Goal: Task Accomplishment & Management: Use online tool/utility

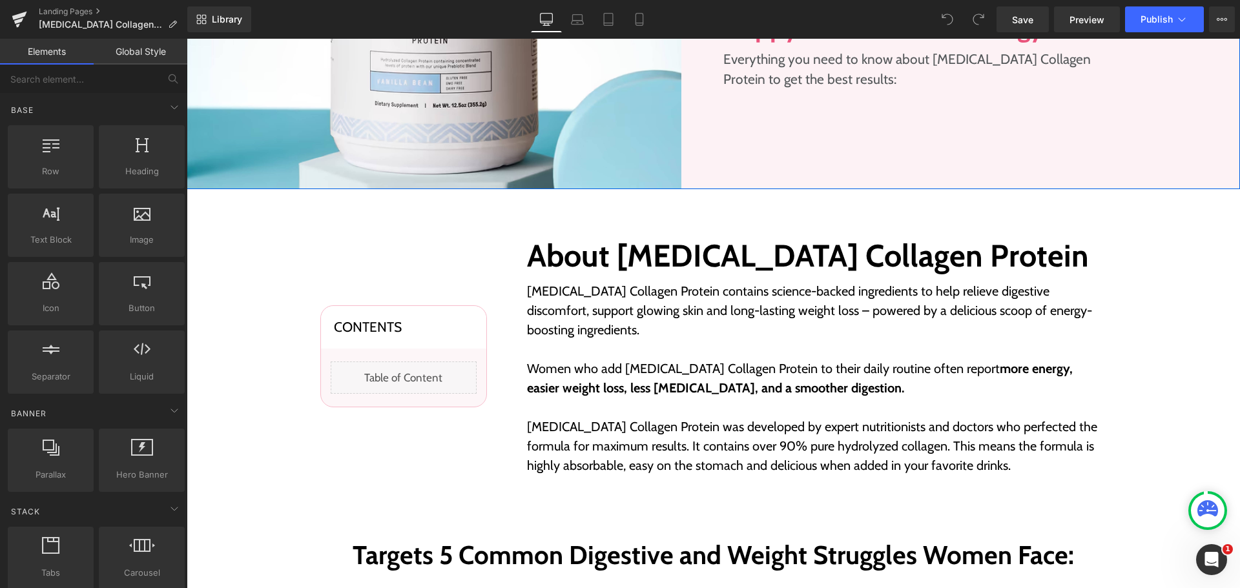
scroll to position [388, 0]
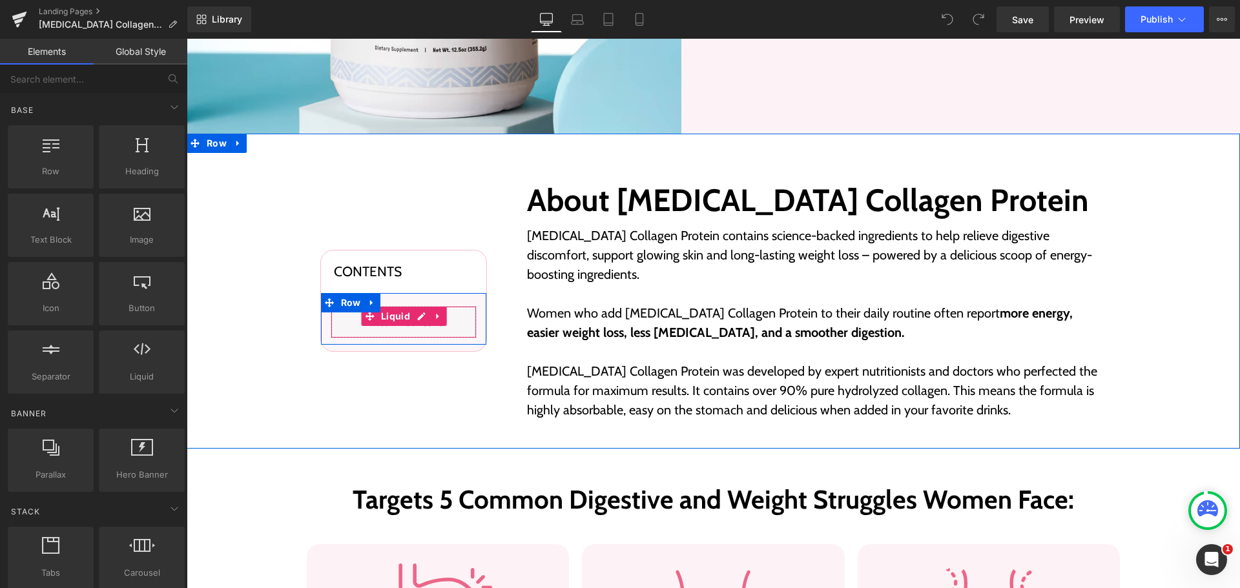
click at [417, 309] on div "Liquid" at bounding box center [404, 322] width 146 height 32
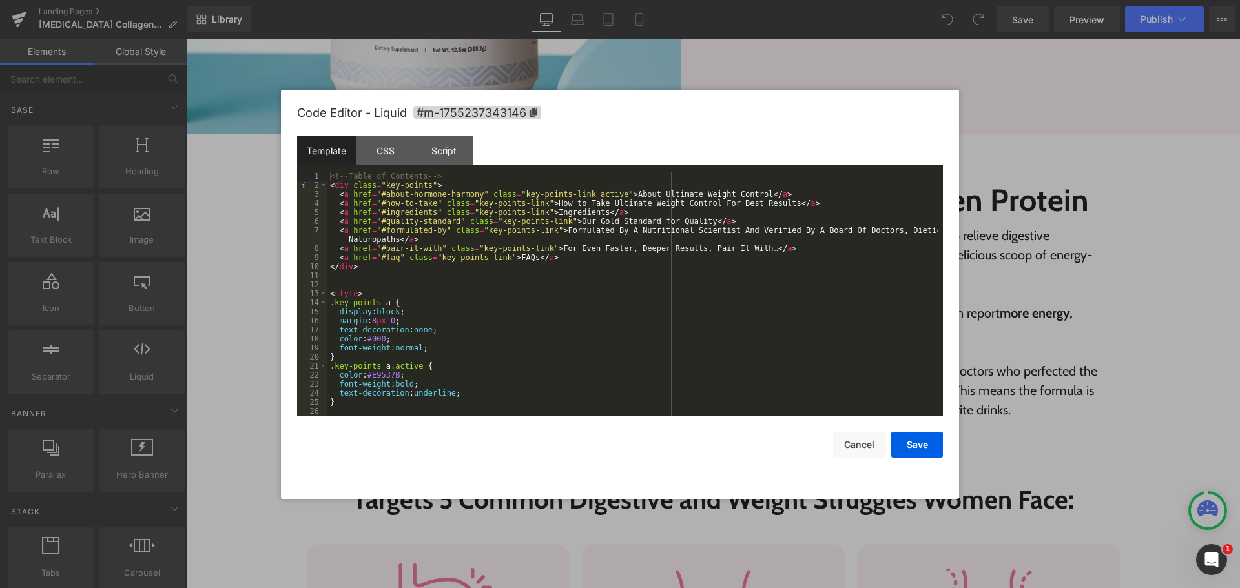
click at [855, 430] on div "Save Cancel" at bounding box center [620, 437] width 646 height 42
click at [855, 446] on button "Cancel" at bounding box center [859, 445] width 52 height 26
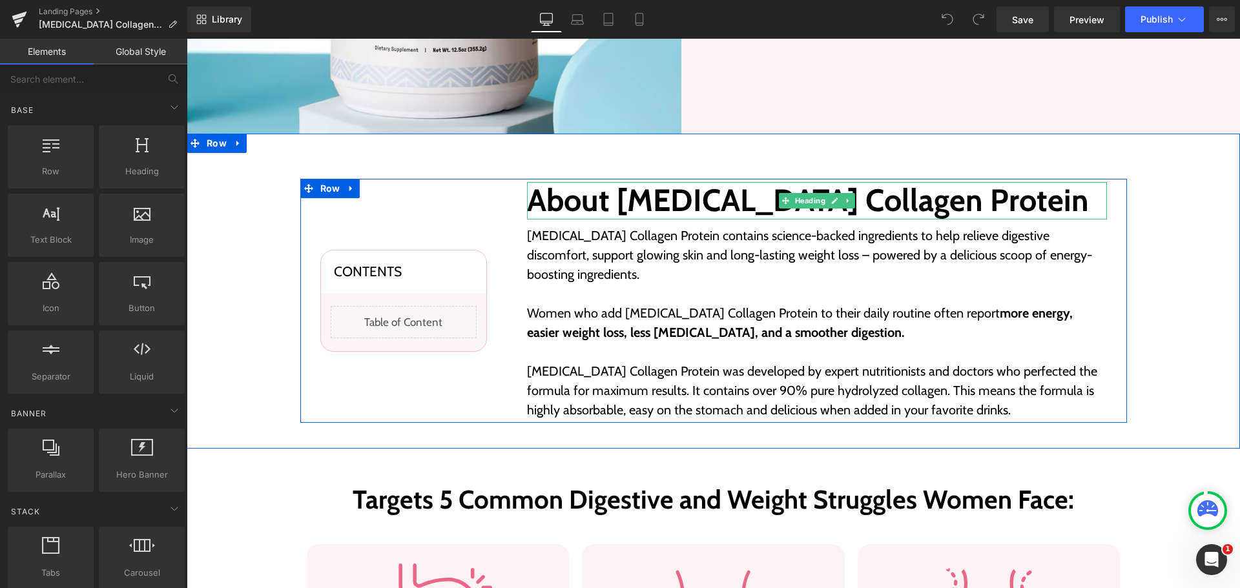
click at [656, 205] on h2 "About [MEDICAL_DATA] Collagen Protein" at bounding box center [817, 200] width 580 height 37
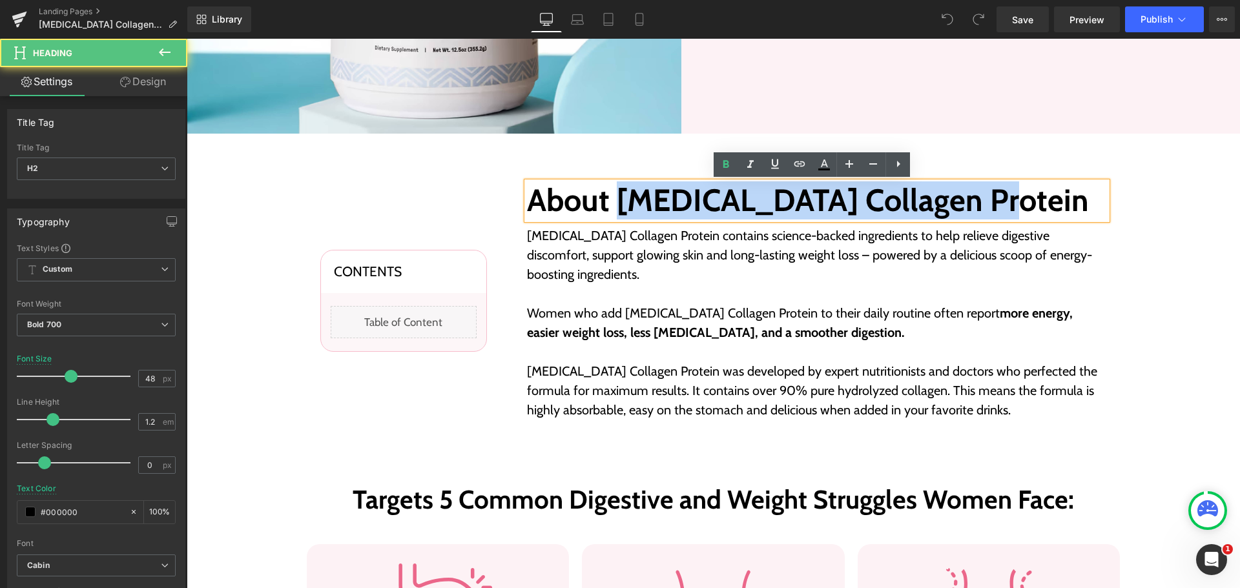
drag, startPoint x: 610, startPoint y: 196, endPoint x: 957, endPoint y: 199, distance: 347.5
click at [957, 199] on h2 "About [MEDICAL_DATA] Collagen Protein" at bounding box center [817, 200] width 580 height 37
copy h2 "[MEDICAL_DATA] Collagen Protein"
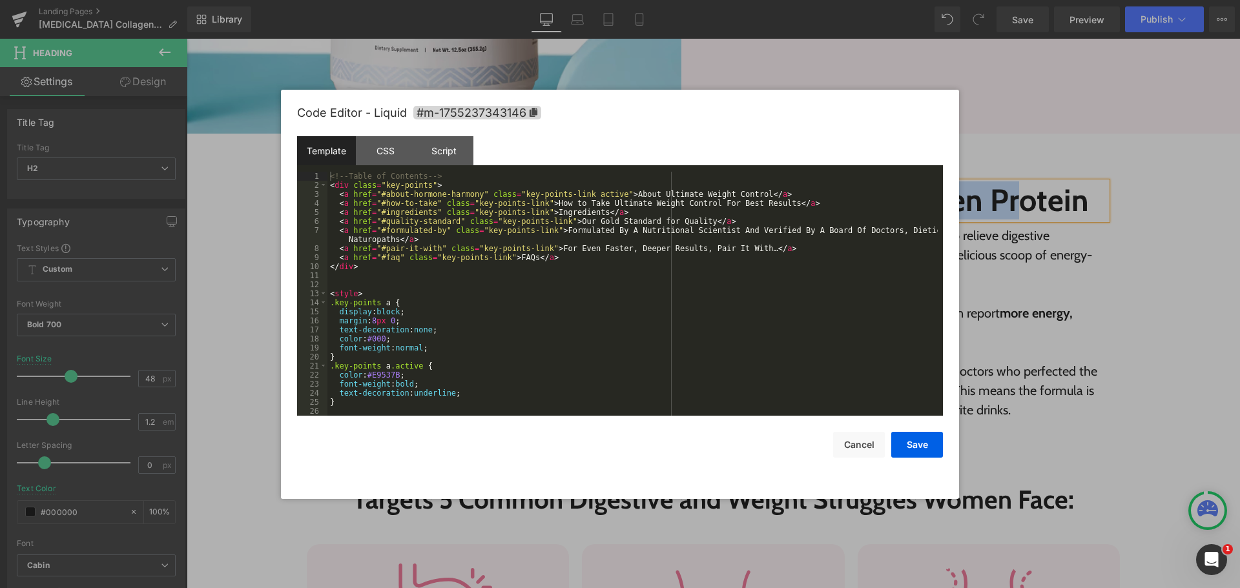
click at [416, 309] on div "Liquid" at bounding box center [404, 322] width 146 height 32
drag, startPoint x: 591, startPoint y: 203, endPoint x: 689, endPoint y: 204, distance: 97.5
click at [689, 204] on div "<!-- Table of Contents --> < div class = "key-points" > < a href = "#about-horm…" at bounding box center [633, 303] width 610 height 262
click at [913, 435] on button "Save" at bounding box center [917, 445] width 52 height 26
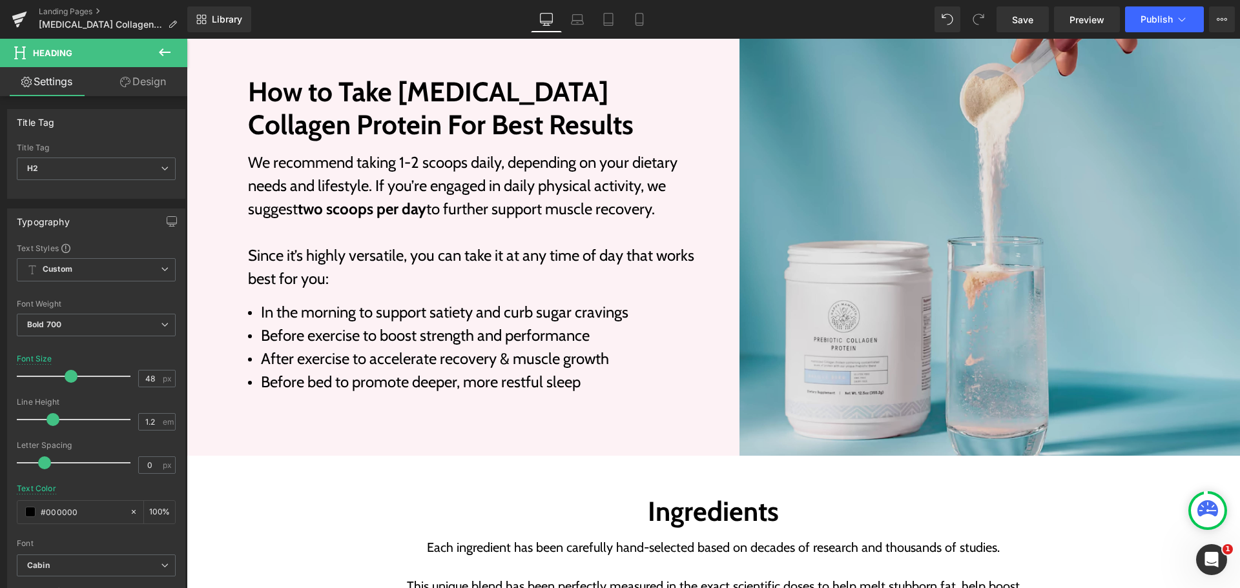
scroll to position [1680, 0]
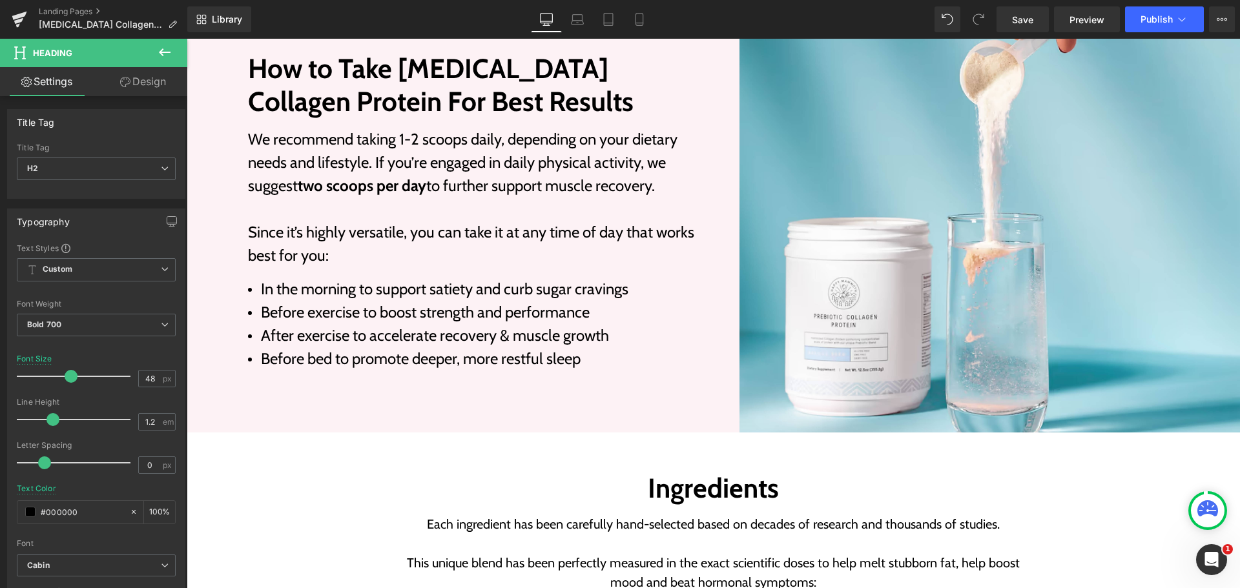
click at [409, 30] on div "Library Desktop Desktop Laptop Tablet Mobile Save Preview Publish Scheduled Vie…" at bounding box center [713, 19] width 1053 height 26
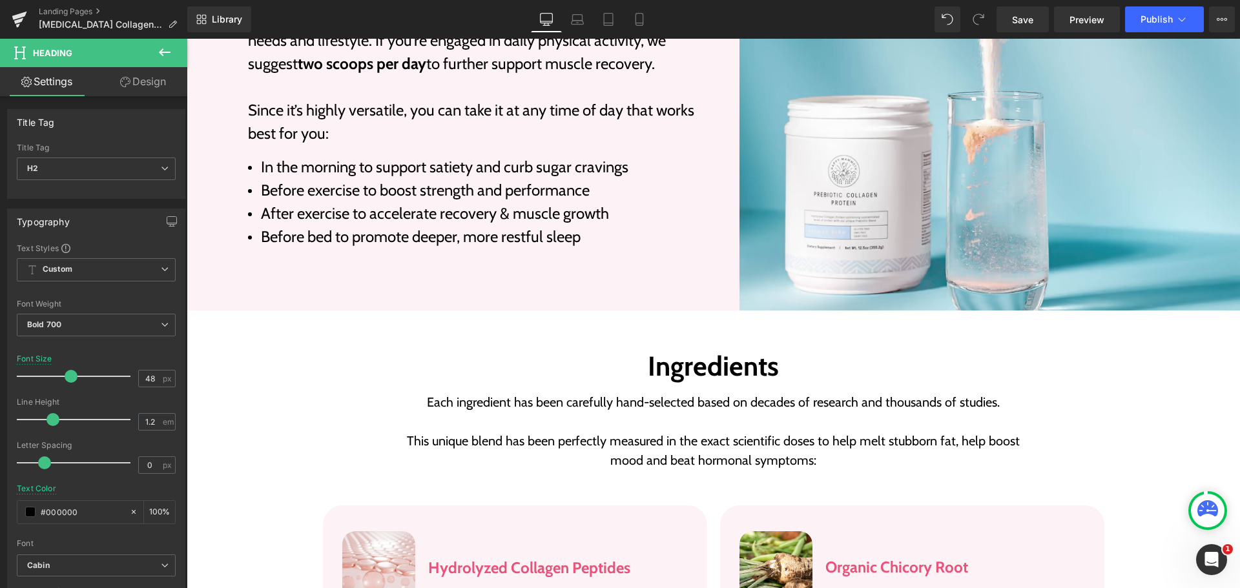
scroll to position [1805, 0]
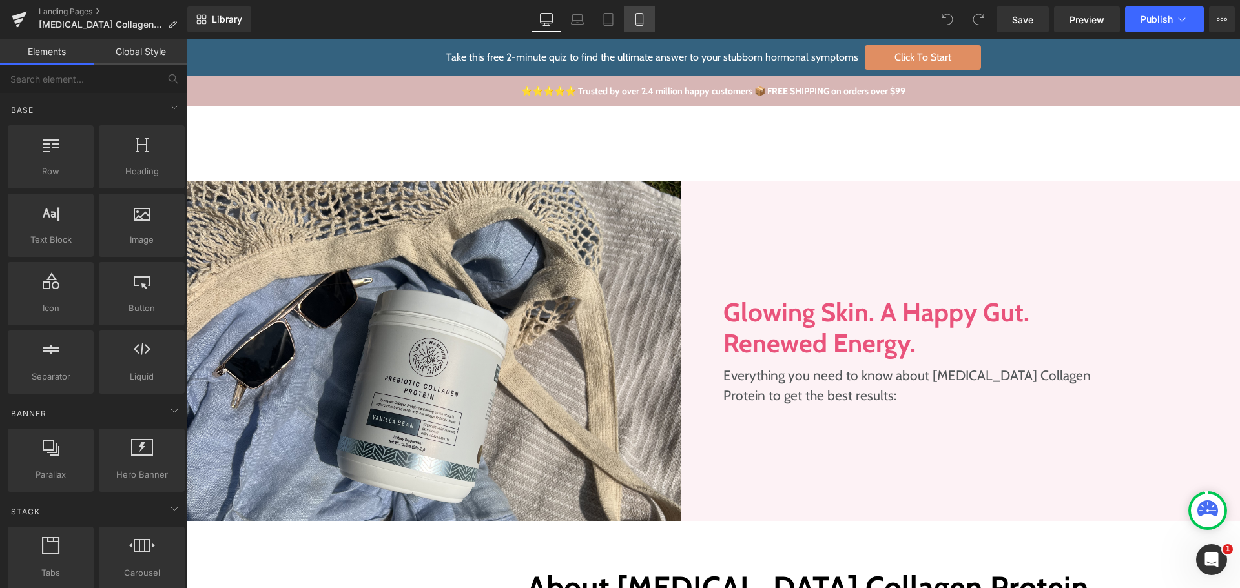
click at [648, 17] on link "Mobile" at bounding box center [639, 19] width 31 height 26
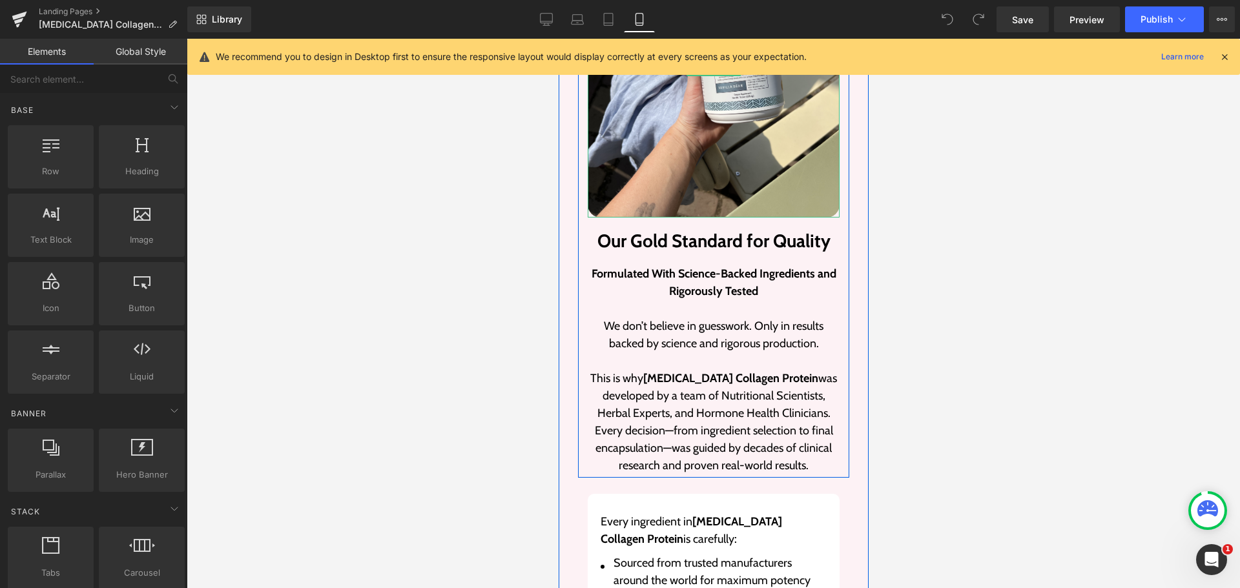
scroll to position [4328, 0]
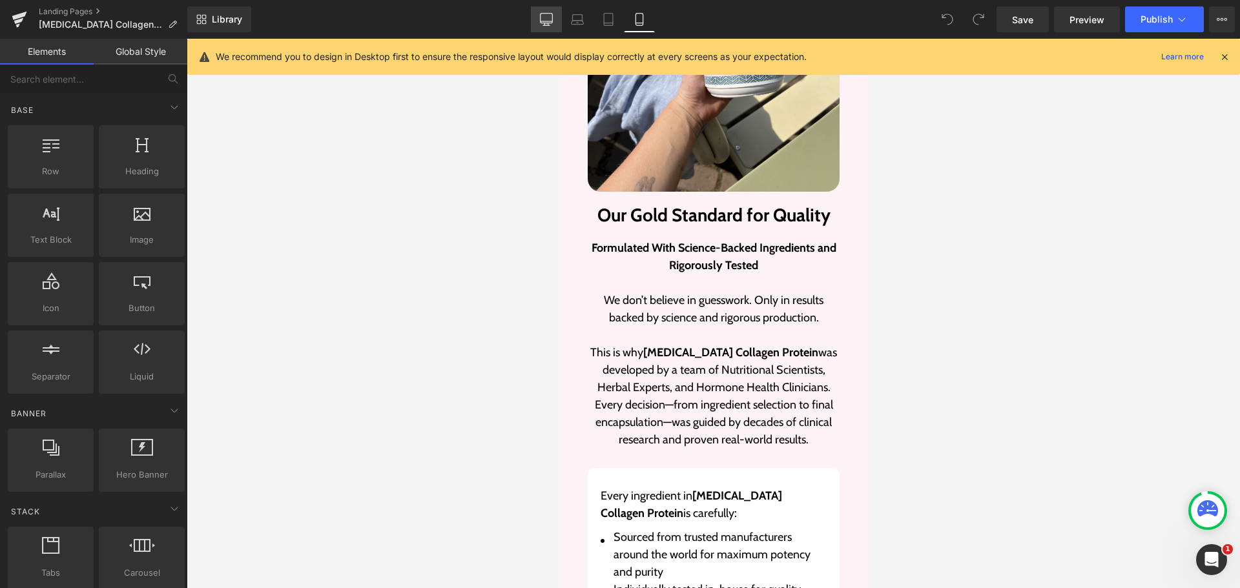
click at [544, 23] on icon at bounding box center [547, 19] width 12 height 10
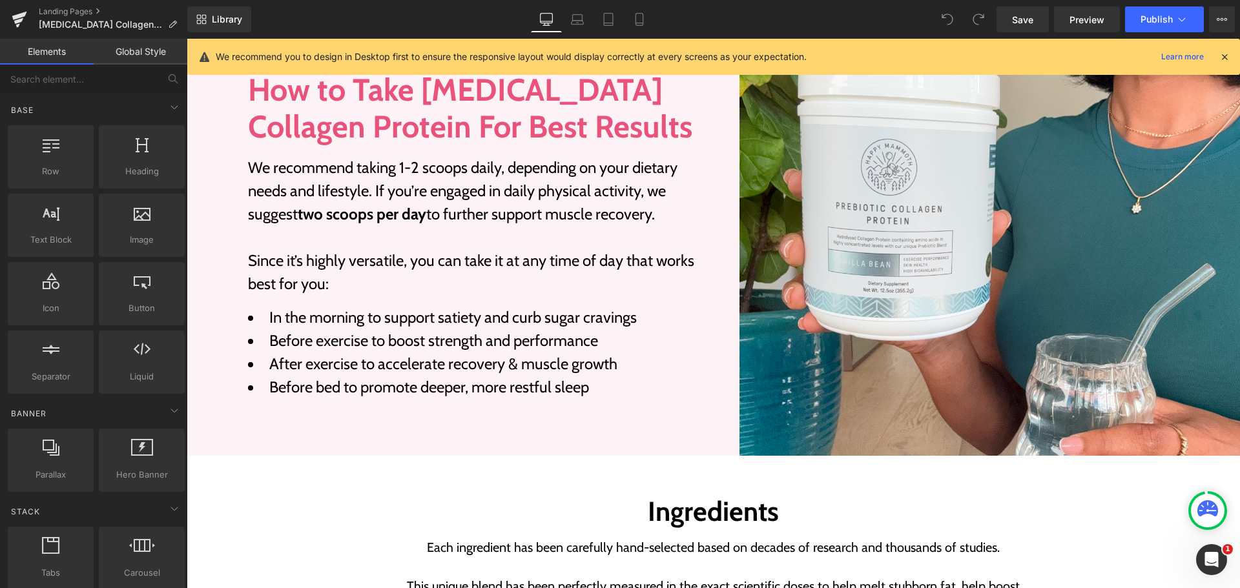
scroll to position [1339, 0]
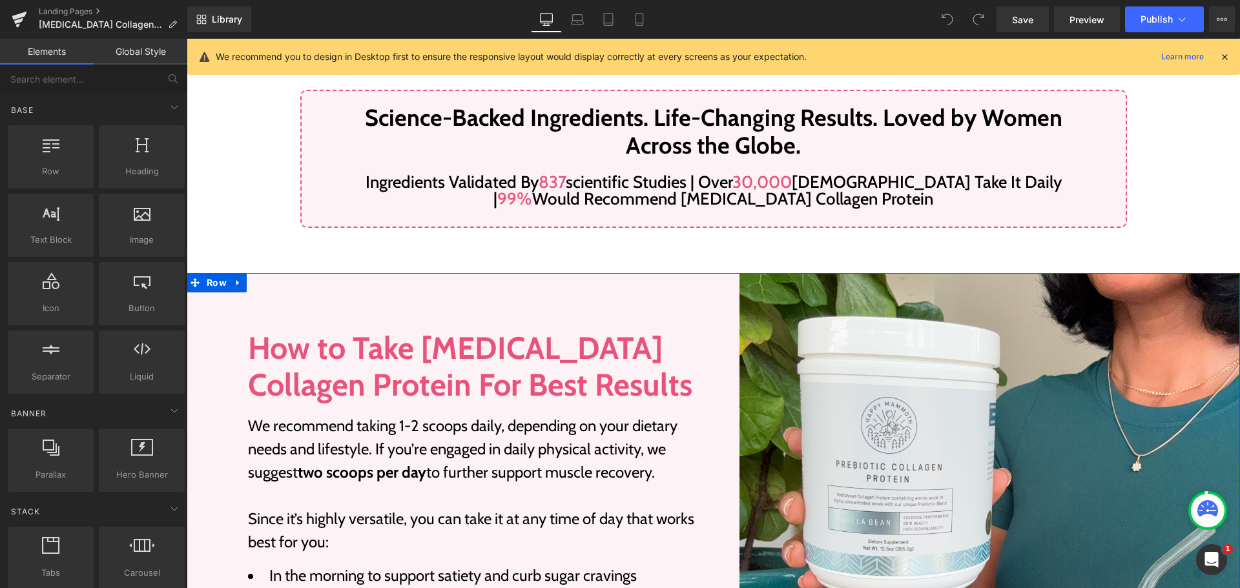
click at [661, 273] on div "Image How to Take Prebiotic Collagen Protein For Best Results Heading We recomm…" at bounding box center [488, 494] width 501 height 442
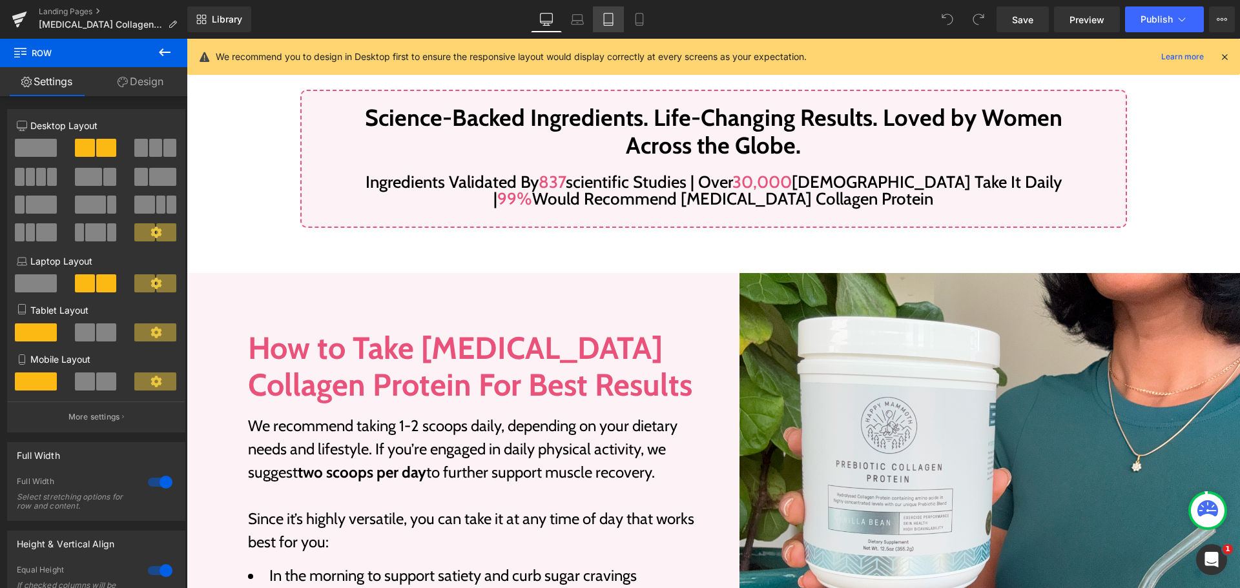
click at [608, 27] on link "Tablet" at bounding box center [608, 19] width 31 height 26
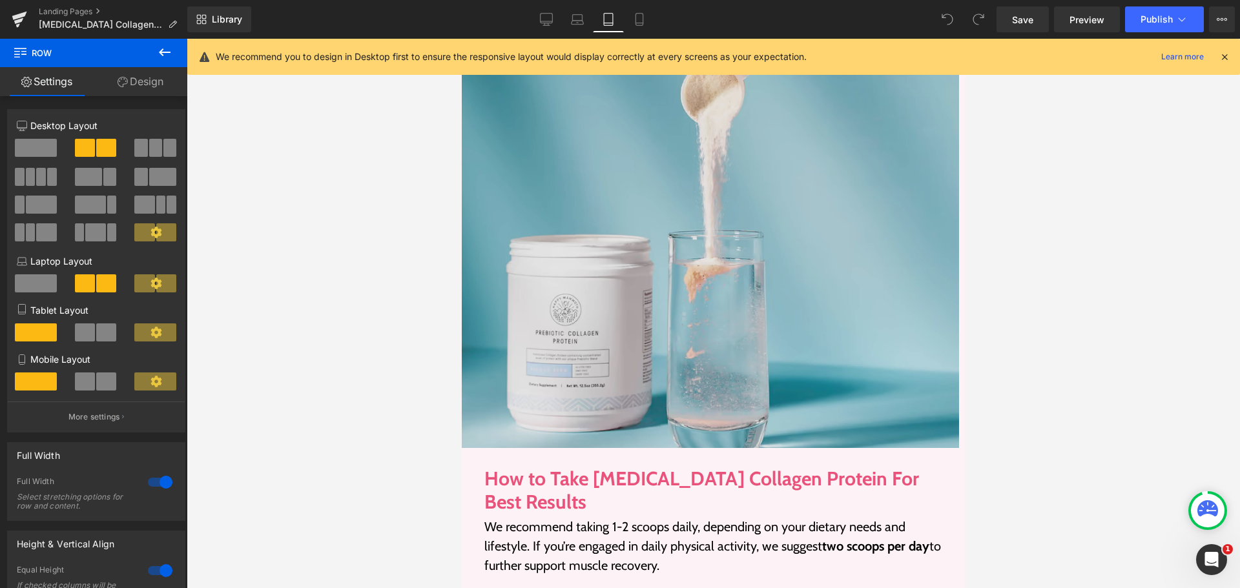
scroll to position [2443, 0]
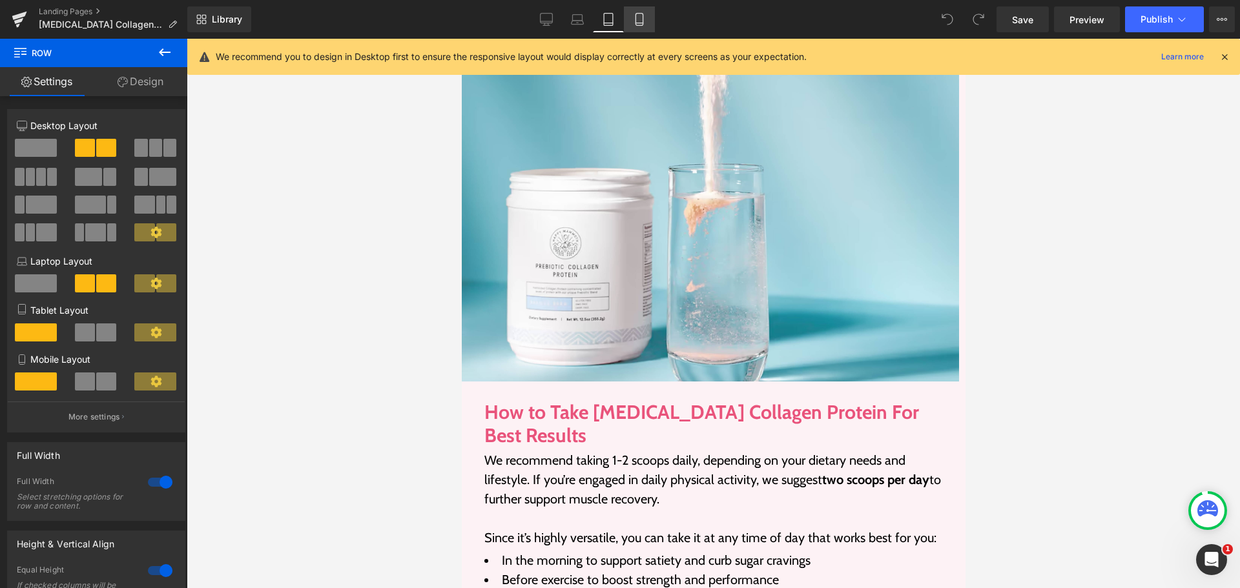
click at [645, 16] on icon at bounding box center [639, 19] width 13 height 13
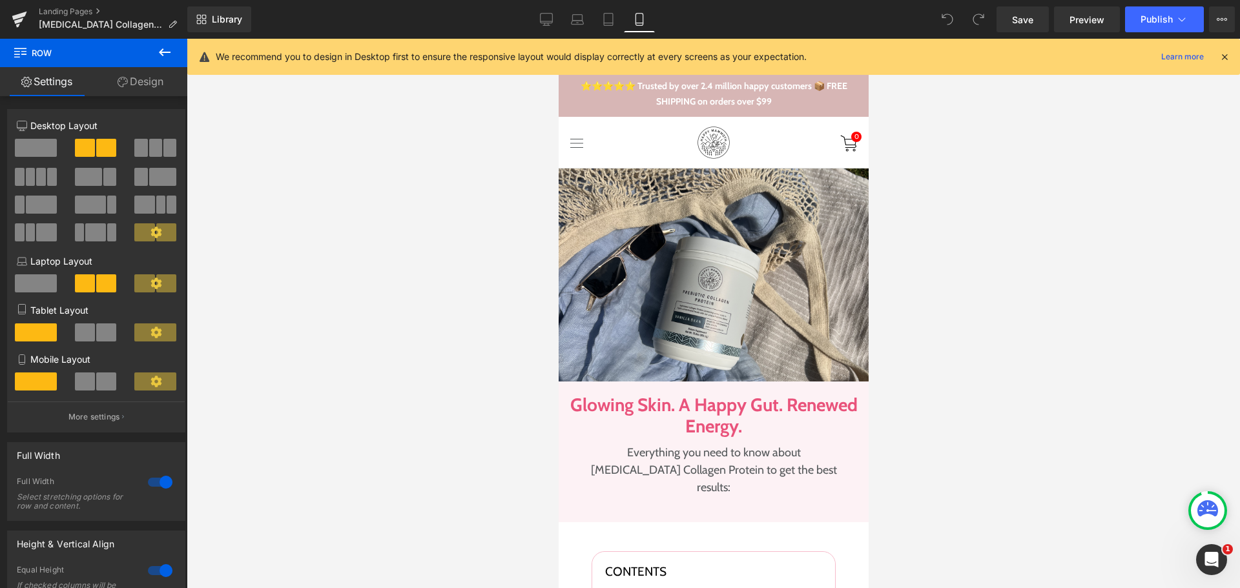
scroll to position [0, 0]
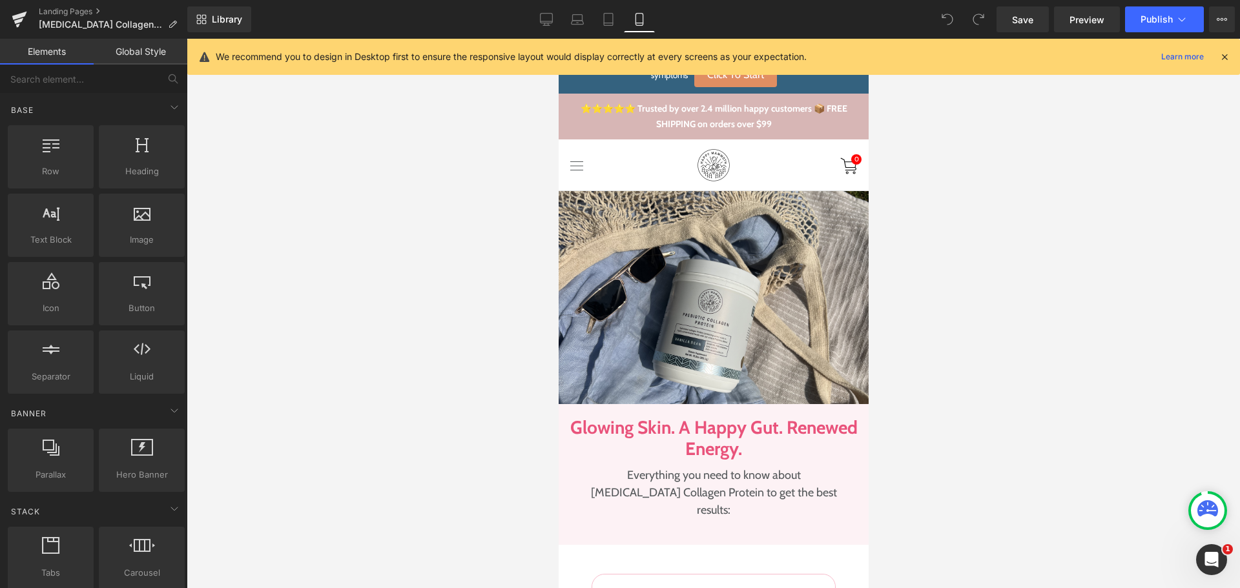
click at [1025, 443] on div at bounding box center [714, 314] width 1054 height 550
click at [545, 29] on link "Desktop" at bounding box center [546, 19] width 31 height 26
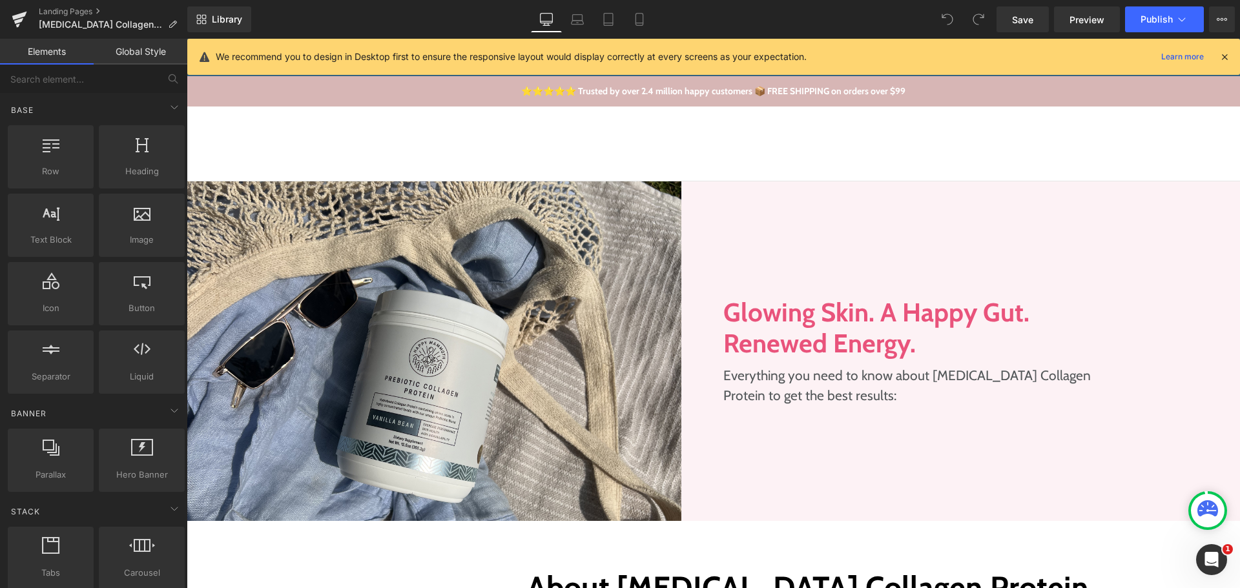
click at [1227, 61] on icon at bounding box center [1225, 57] width 12 height 12
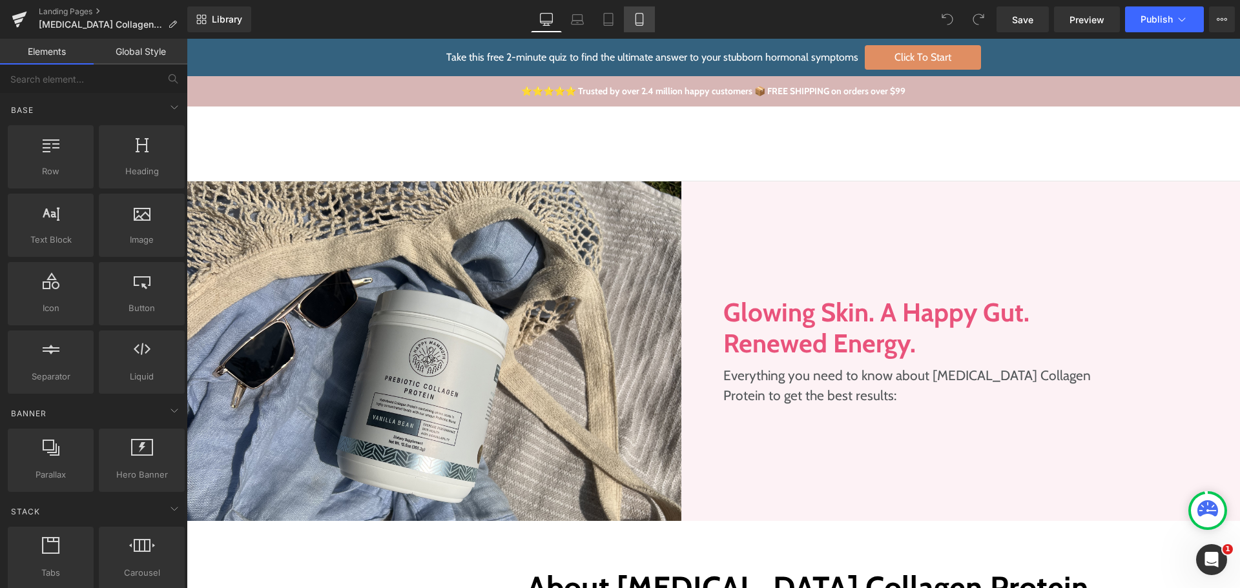
click at [653, 22] on link "Mobile" at bounding box center [639, 19] width 31 height 26
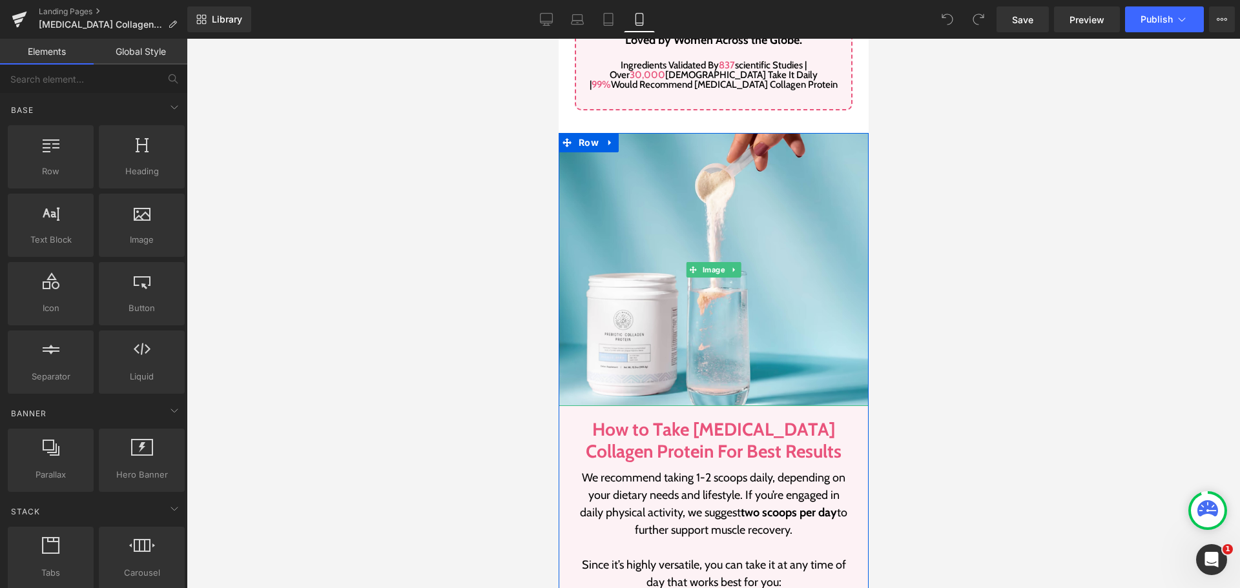
scroll to position [1938, 0]
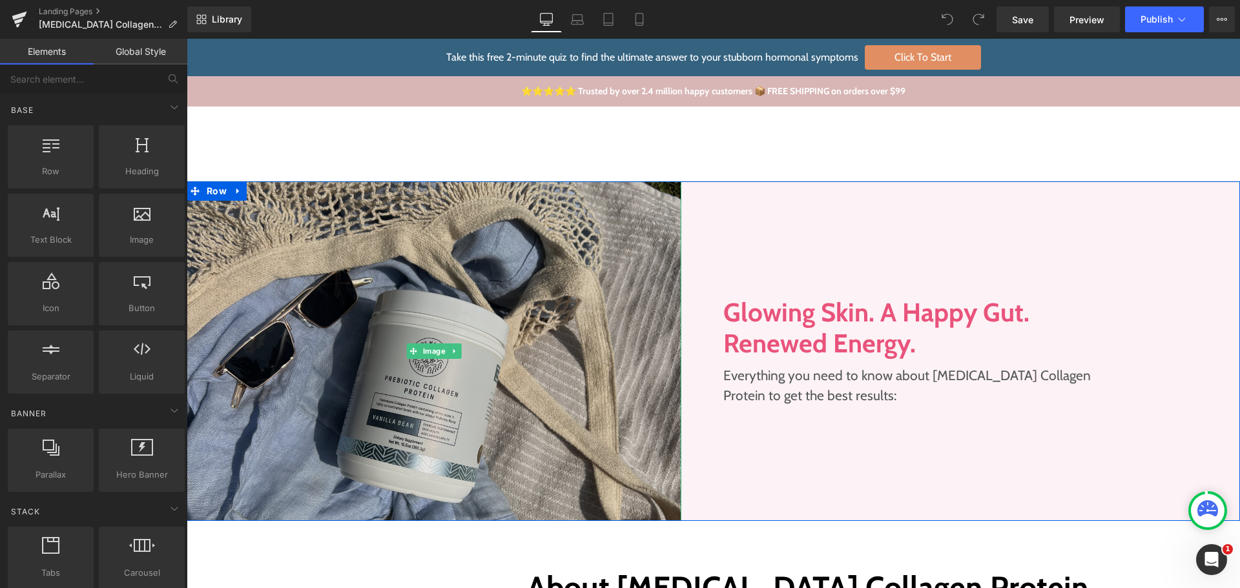
drag, startPoint x: 531, startPoint y: 234, endPoint x: 381, endPoint y: 278, distance: 156.2
click at [531, 234] on img at bounding box center [434, 352] width 495 height 340
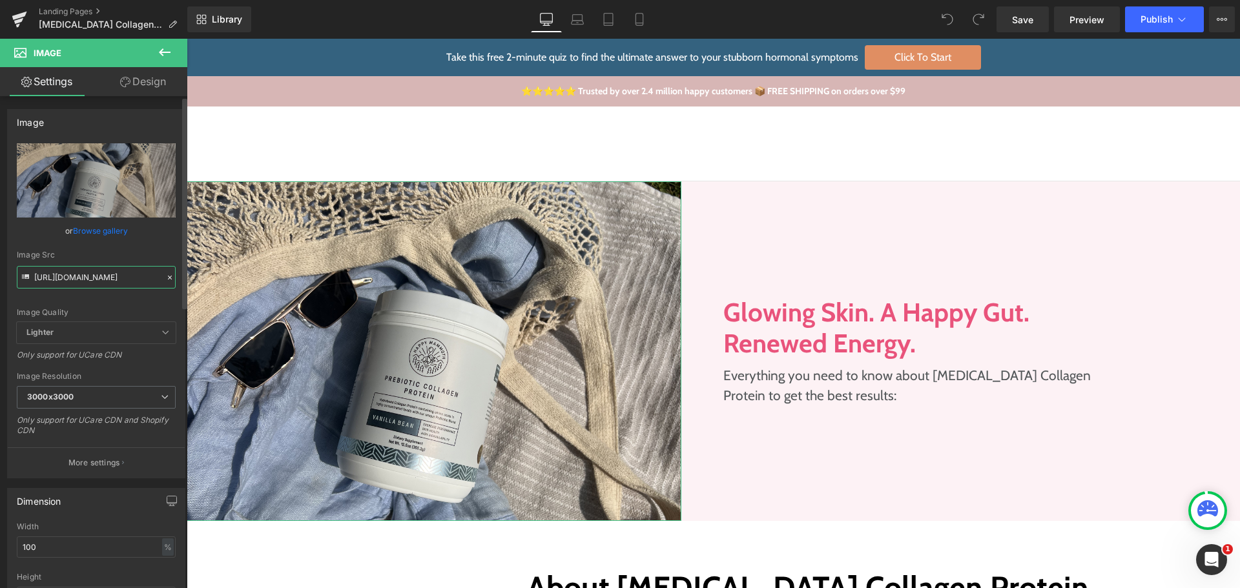
click at [105, 276] on input "https://cdn.shopify.com/s/files/1/0245/5296/4170/files/image_5_2_3000x3000.png?…" at bounding box center [96, 277] width 159 height 23
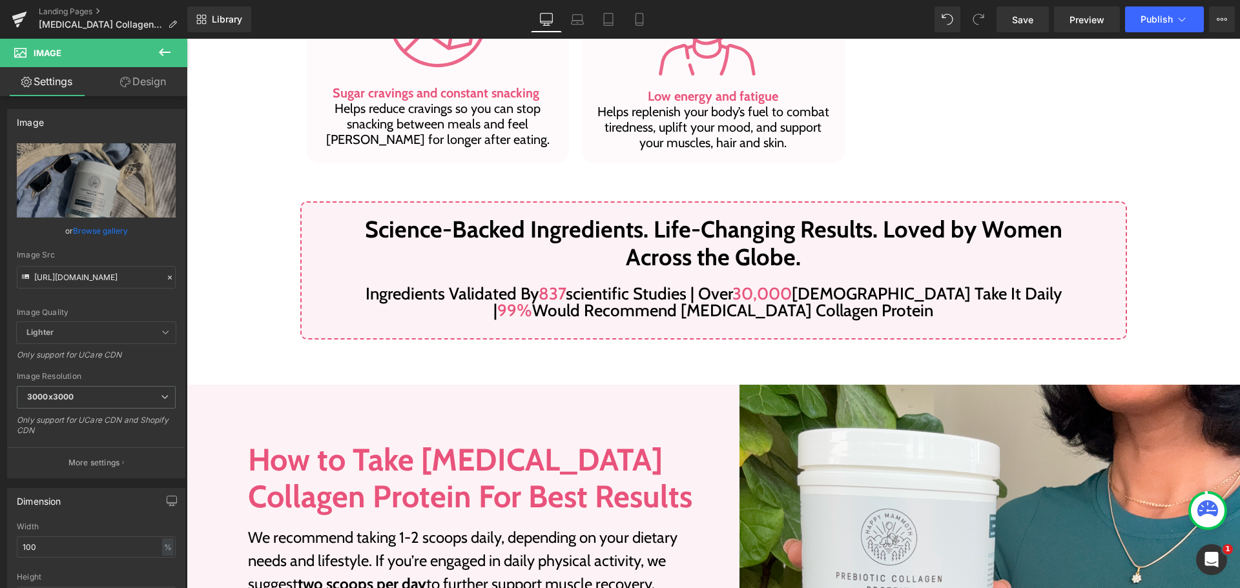
scroll to position [1486, 0]
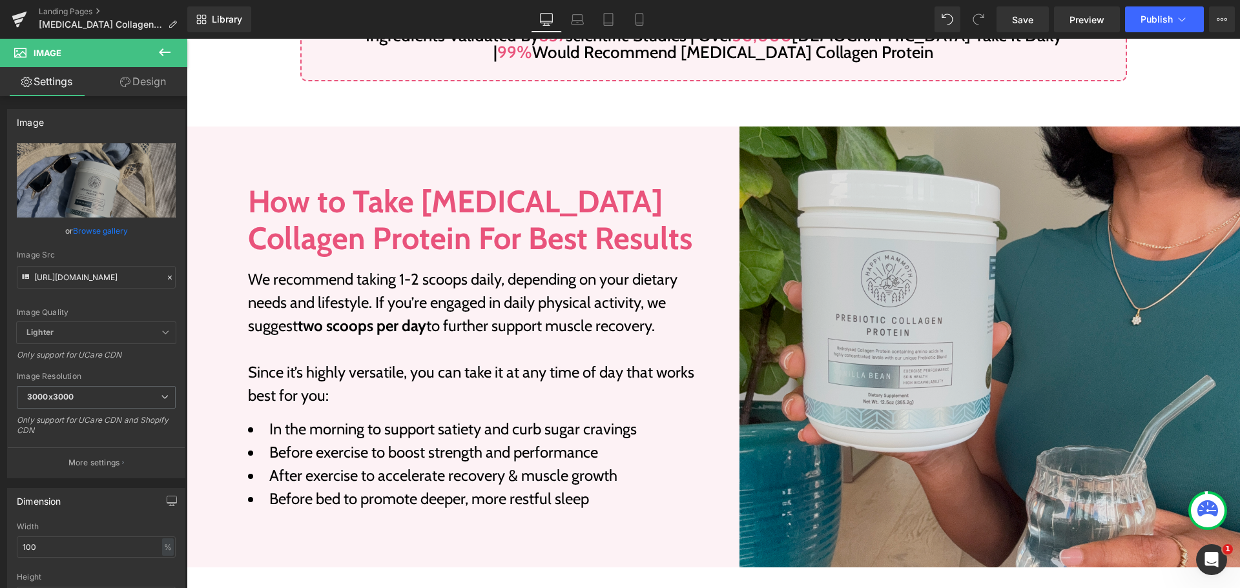
click at [895, 253] on img at bounding box center [990, 348] width 501 height 442
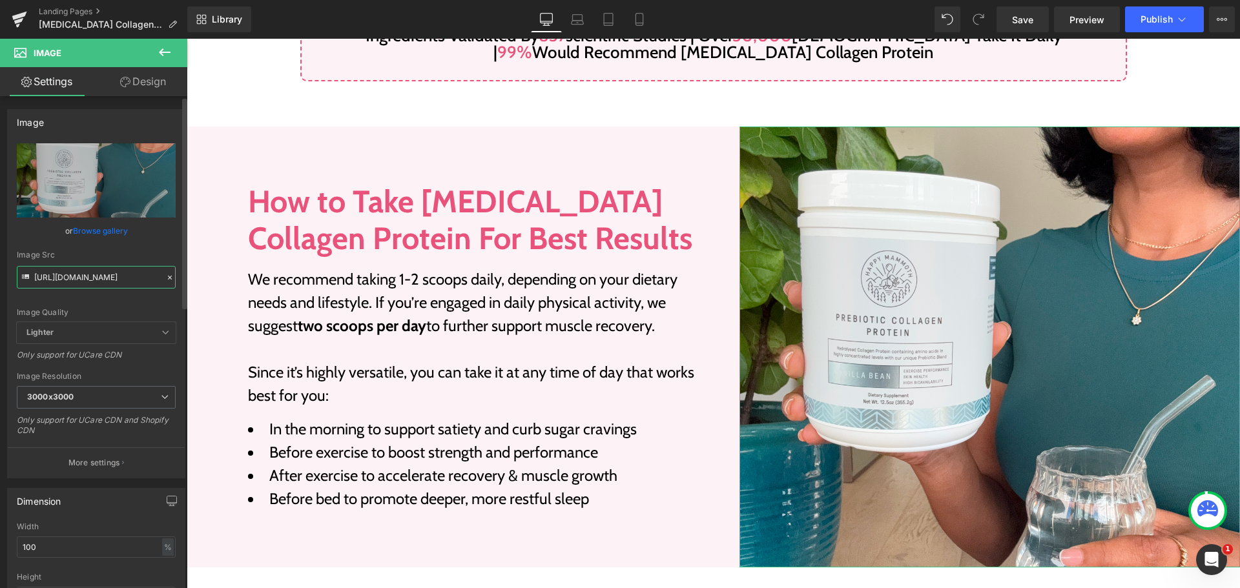
click at [67, 276] on input "https://cdn.shopify.com/s/files/1/0245/5296/4170/files/image_4_4_3000x3000.png?…" at bounding box center [96, 277] width 159 height 23
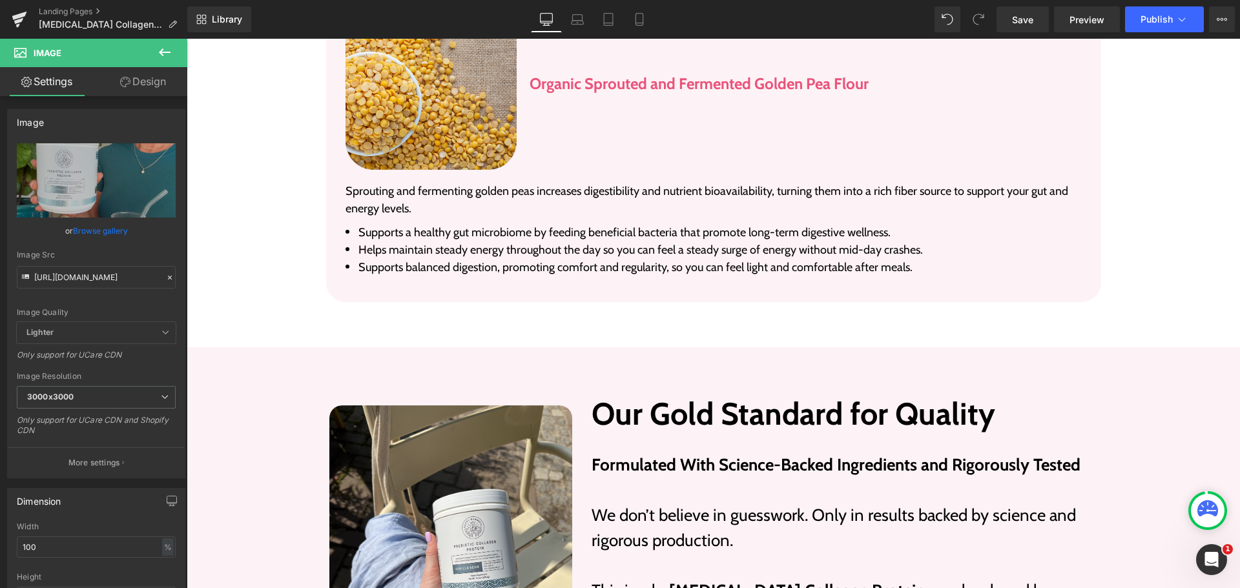
scroll to position [2842, 0]
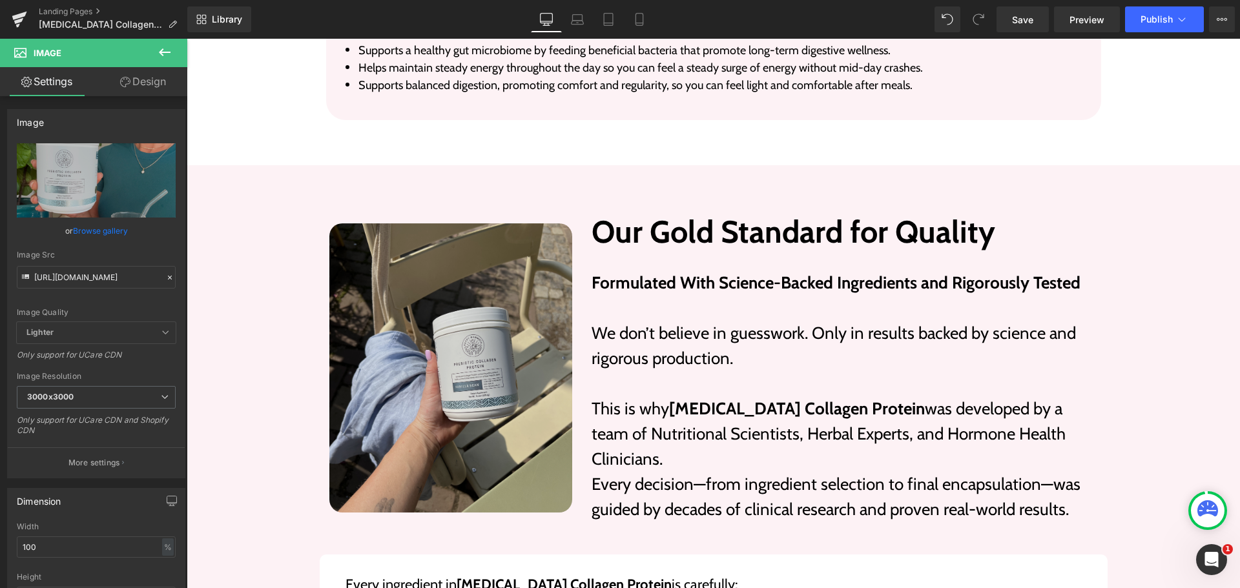
click at [463, 319] on img at bounding box center [451, 368] width 244 height 289
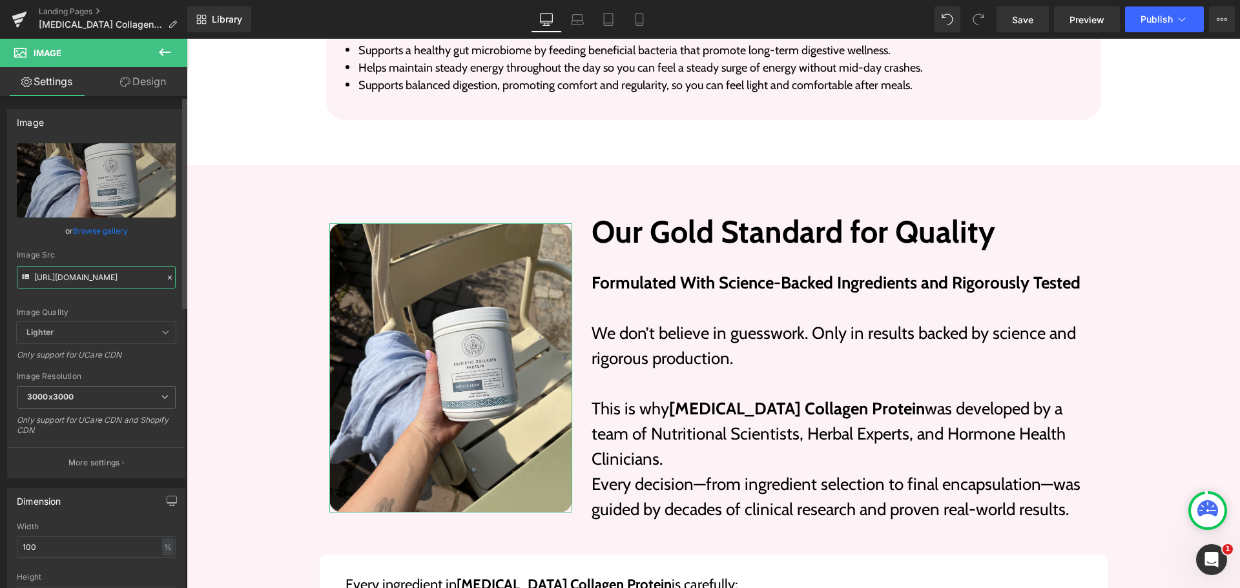
click at [127, 287] on input "https://cdn.shopify.com/s/files/1/0245/5296/4170/files/image_4_5_3000x3000.png?…" at bounding box center [96, 277] width 159 height 23
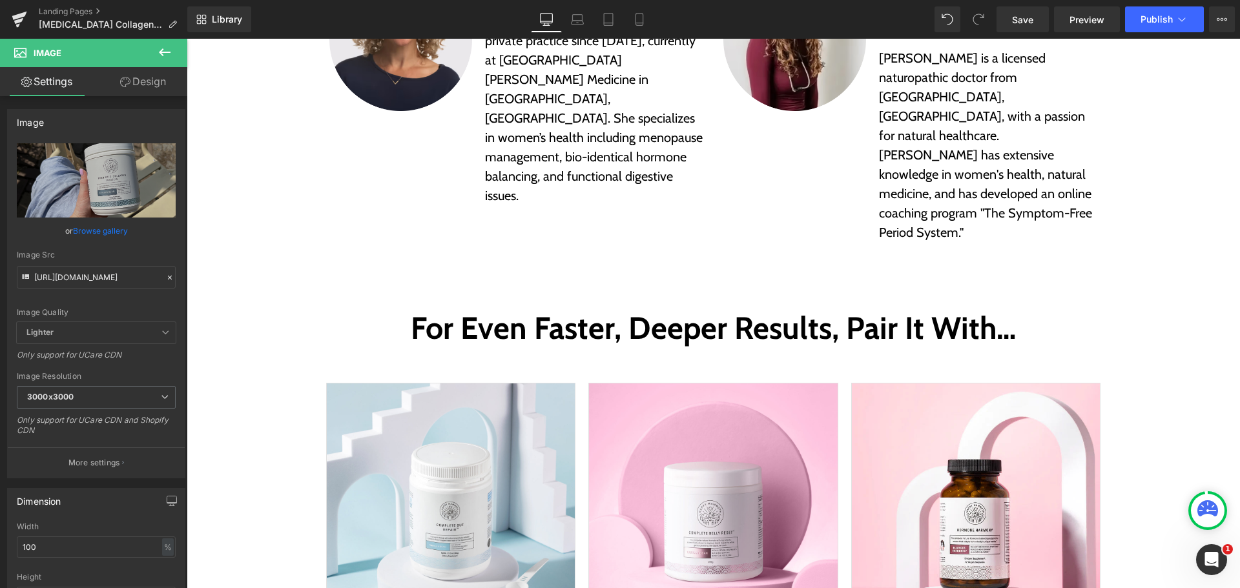
scroll to position [4586, 0]
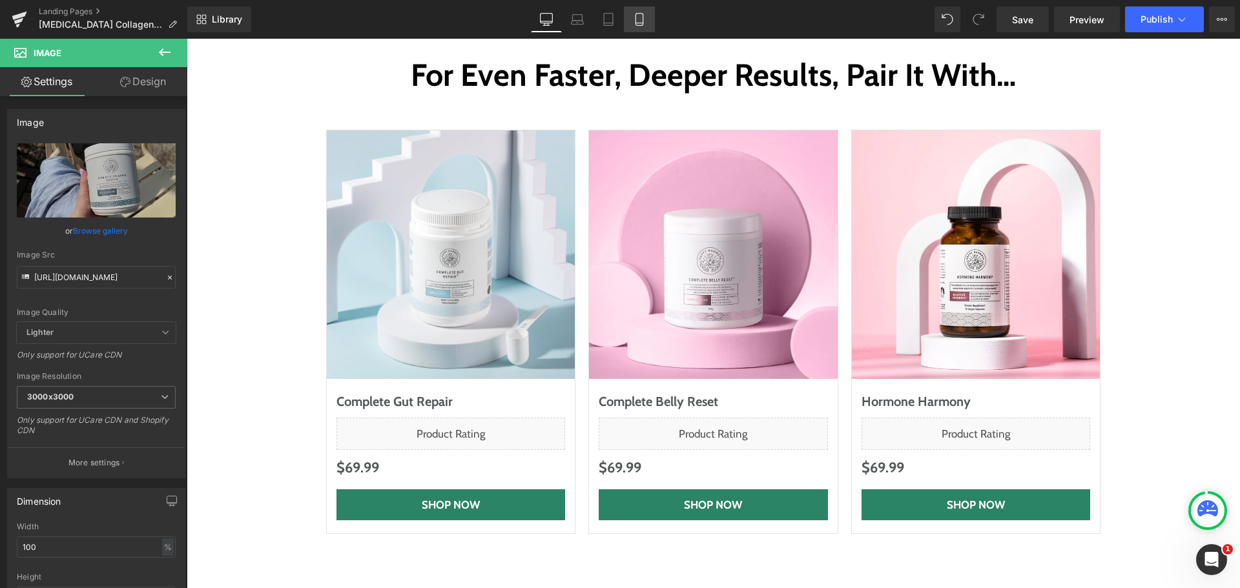
click at [646, 16] on icon at bounding box center [639, 19] width 13 height 13
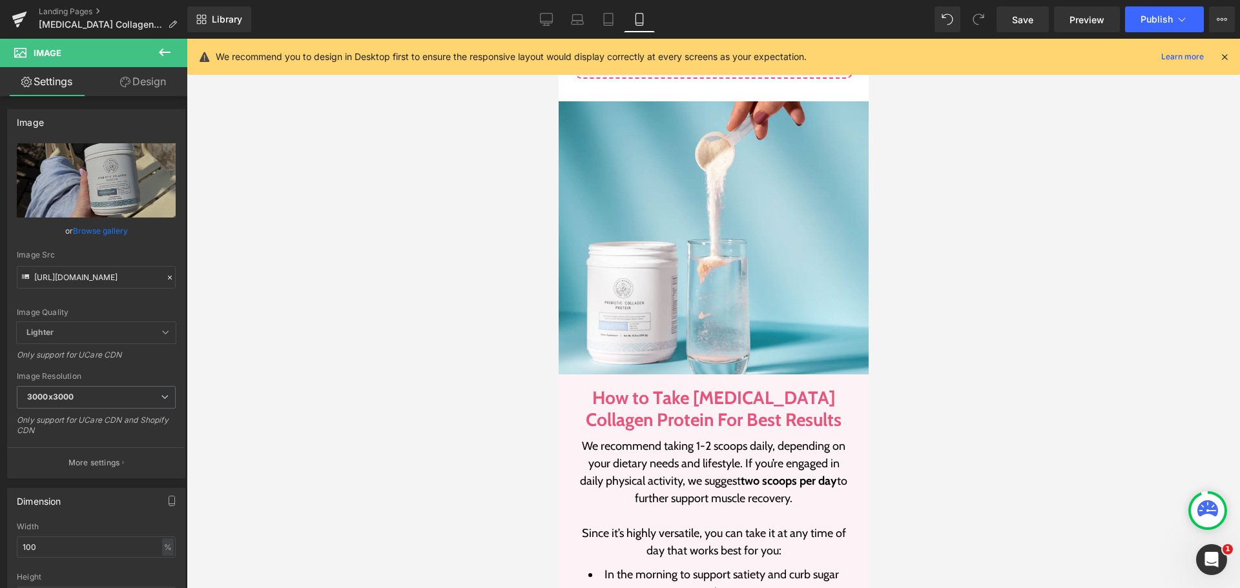
scroll to position [1877, 0]
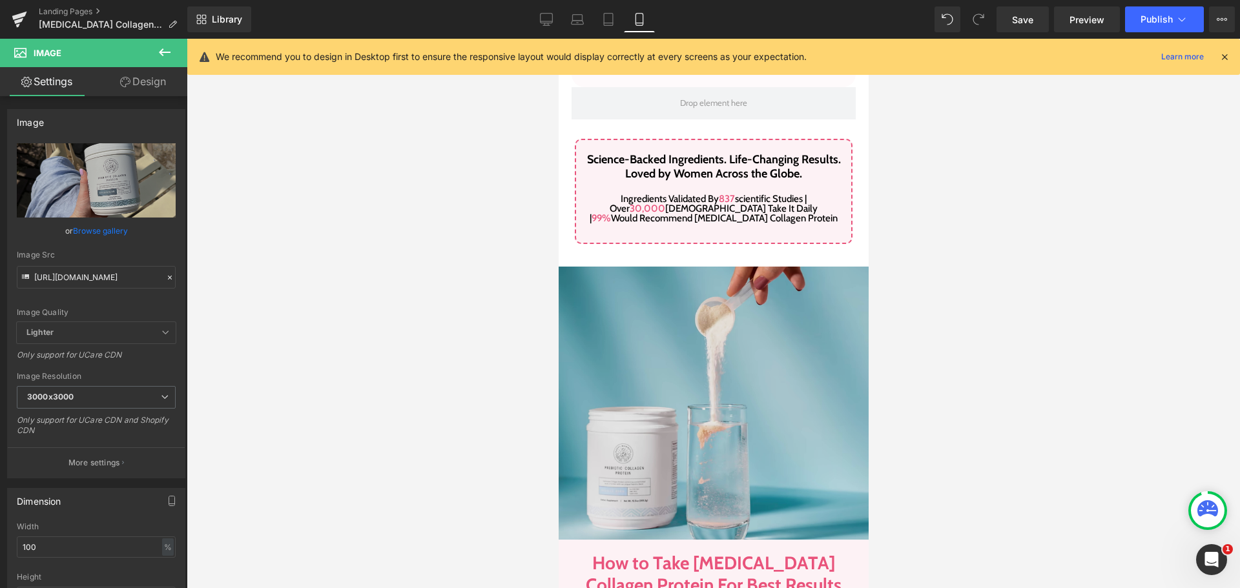
click at [733, 360] on div "Image" at bounding box center [713, 403] width 310 height 273
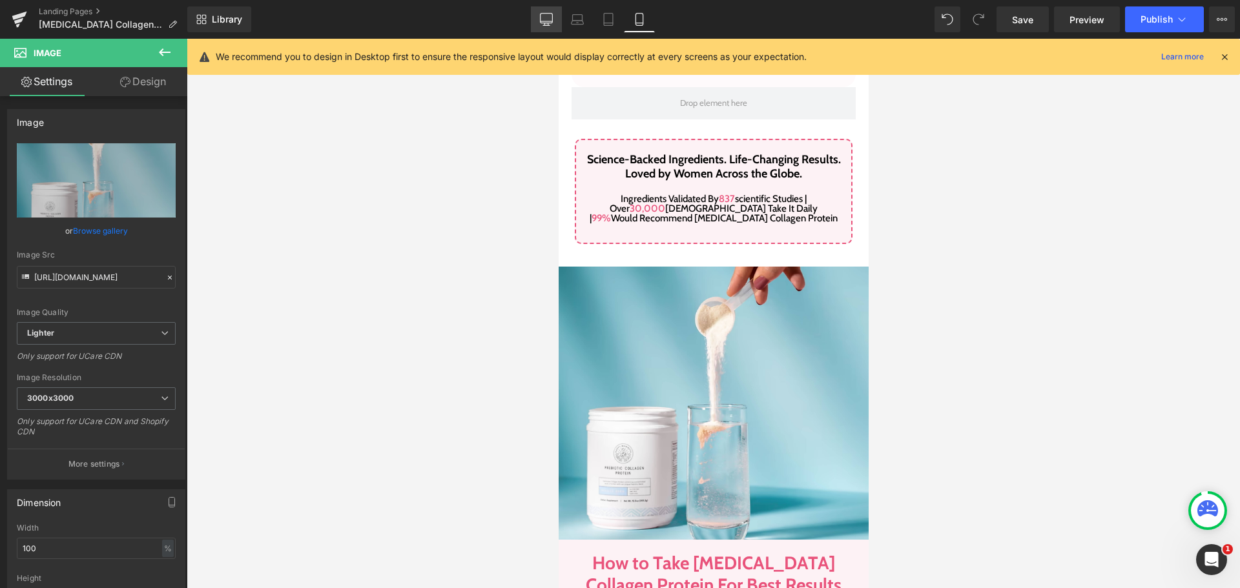
click at [541, 23] on icon at bounding box center [547, 19] width 12 height 10
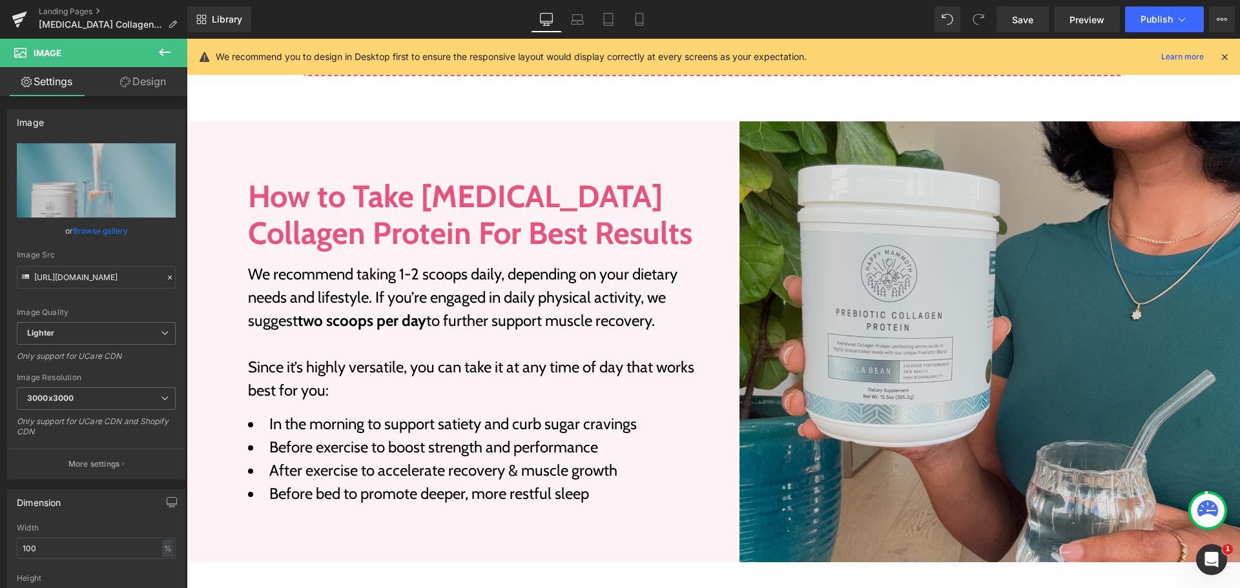
scroll to position [1615, 0]
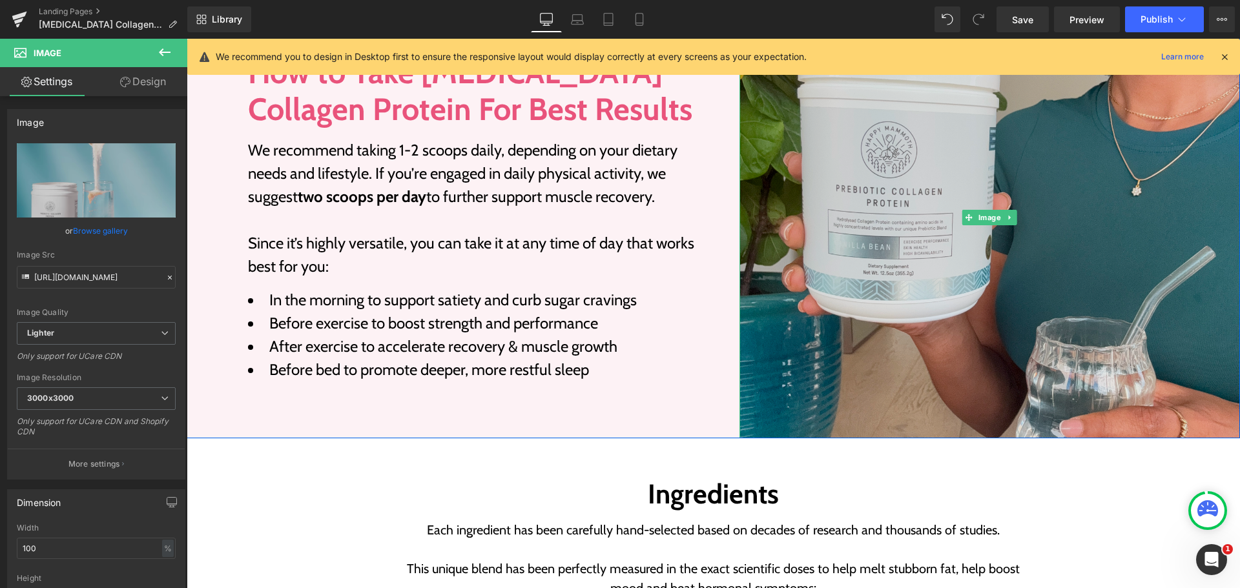
click at [961, 328] on img at bounding box center [990, 218] width 501 height 442
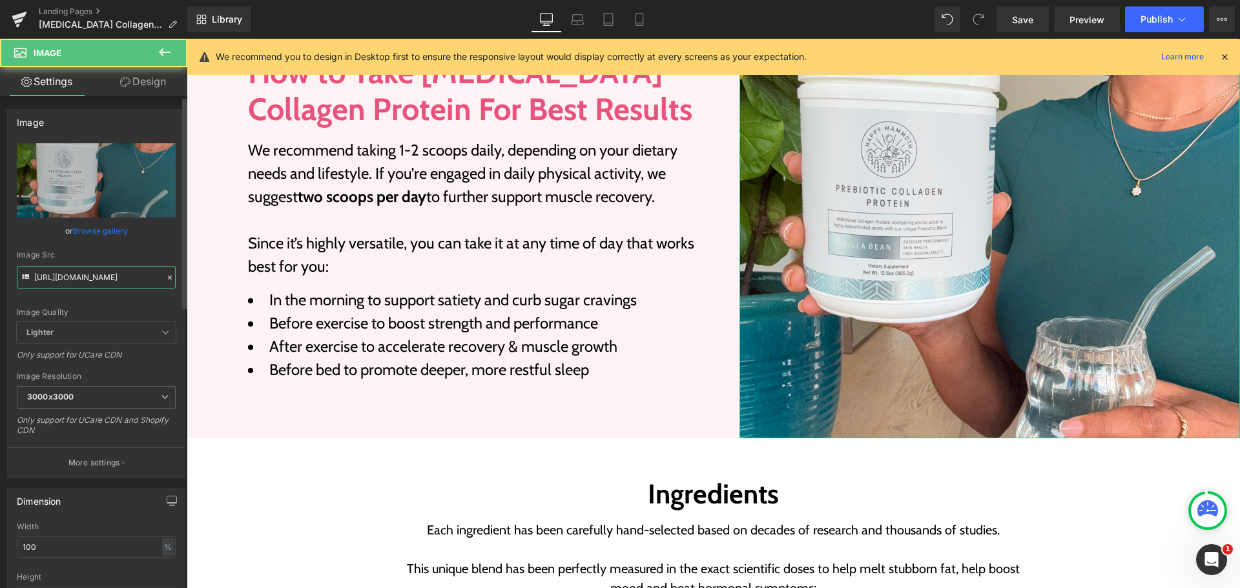
click at [113, 280] on input "https://cdn.shopify.com/s/files/1/0245/5296/4170/files/image_4_4_3000x3000.png?…" at bounding box center [96, 277] width 159 height 23
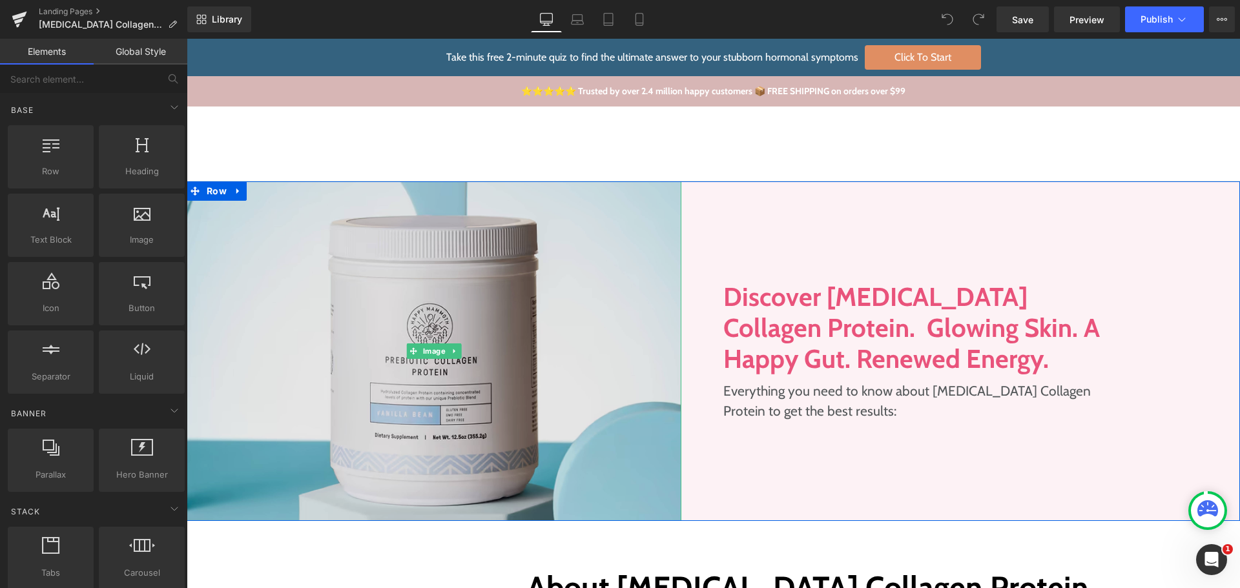
click at [481, 229] on img at bounding box center [434, 352] width 495 height 340
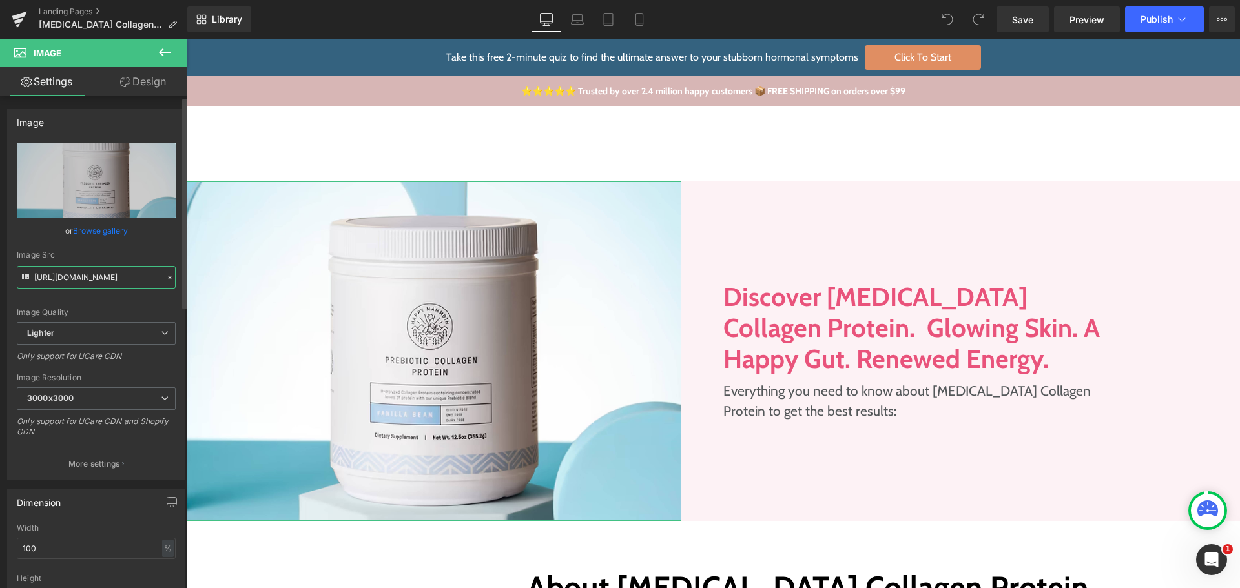
click at [125, 281] on input "https://ucarecdn.com/48bec483-a449-45e1-8702-7e31657bae55/-/format/auto/-/previ…" at bounding box center [96, 277] width 159 height 23
paste input "https://cdn.shopify.com/s/files/1/0245/5296/4170/files/image_5_2_3000x3000.png?…"
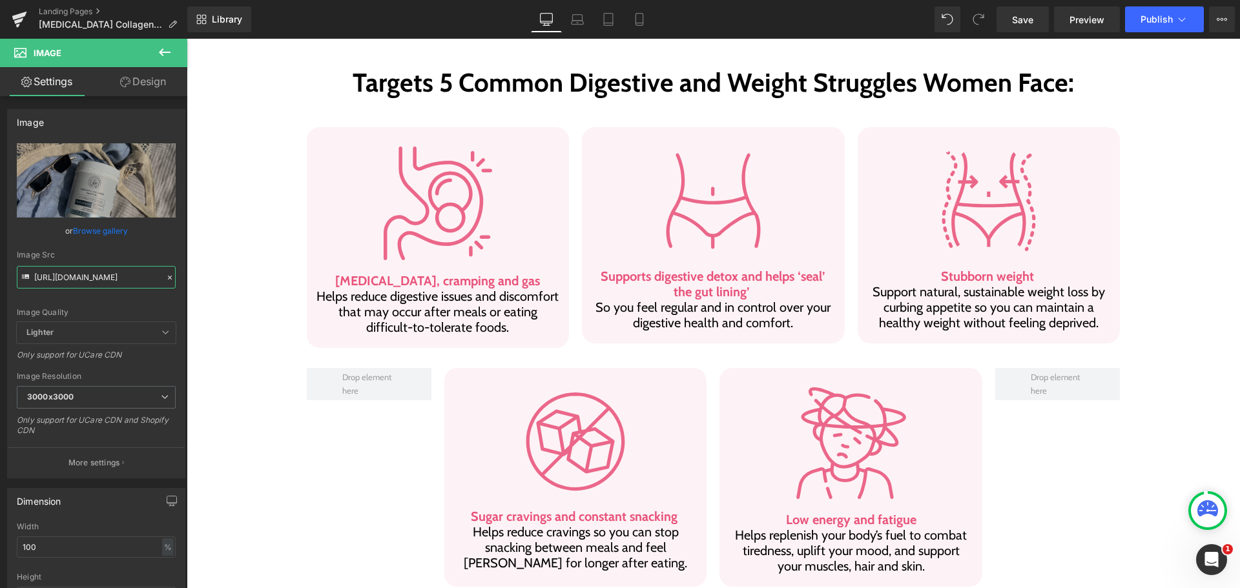
scroll to position [1034, 0]
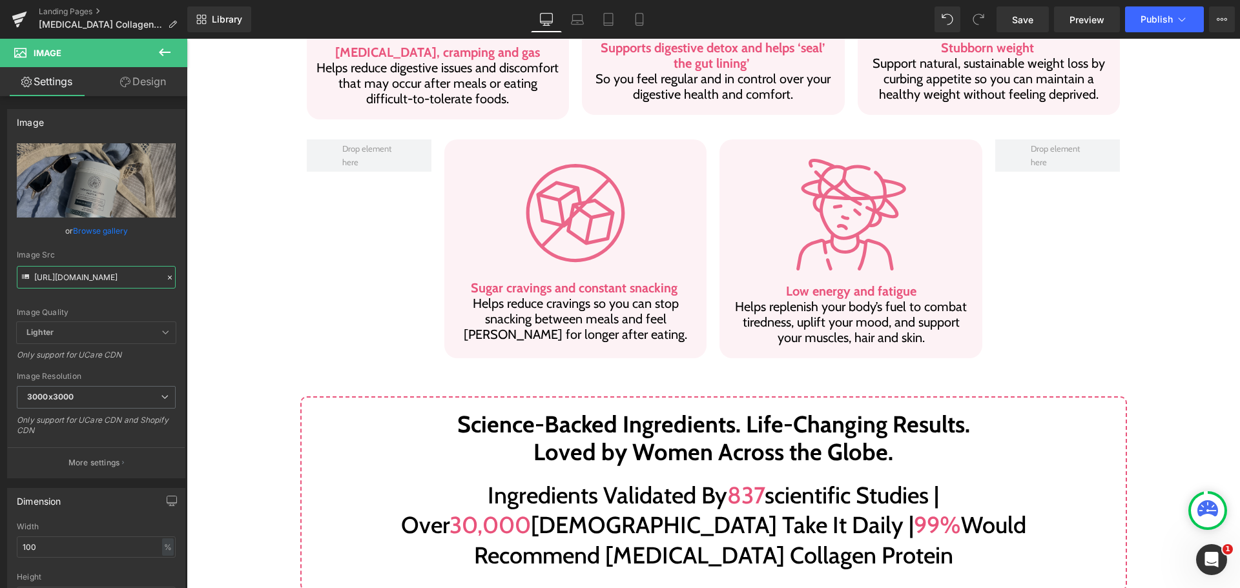
type input "https://cdn.shopify.com/s/files/1/0245/5296/4170/files/image_5_2_3000x3000.png?…"
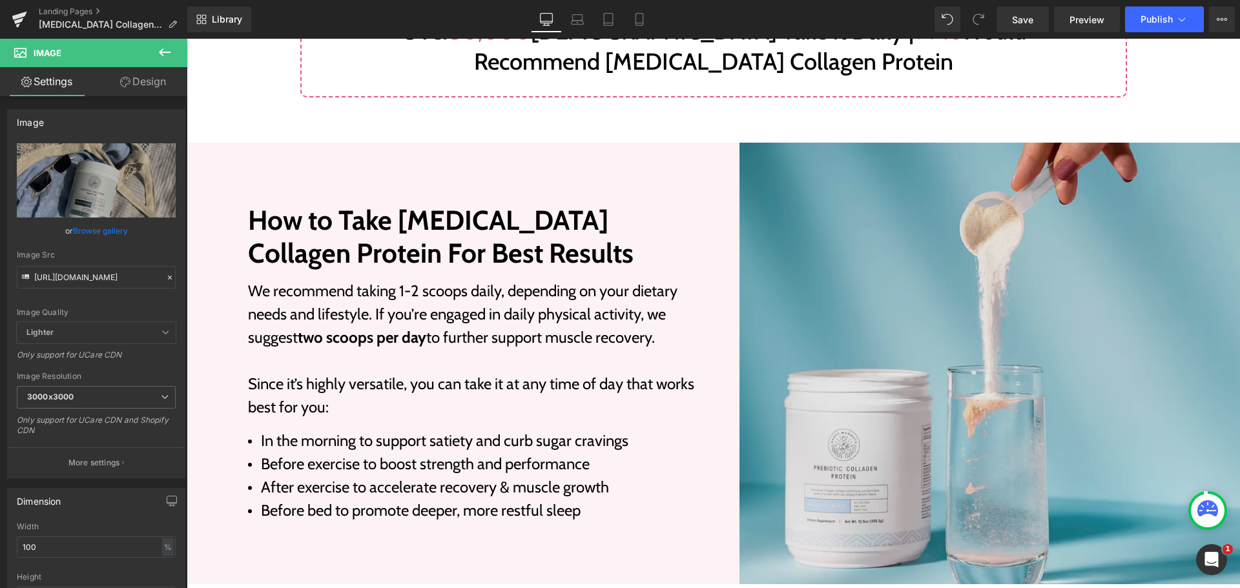
scroll to position [1550, 0]
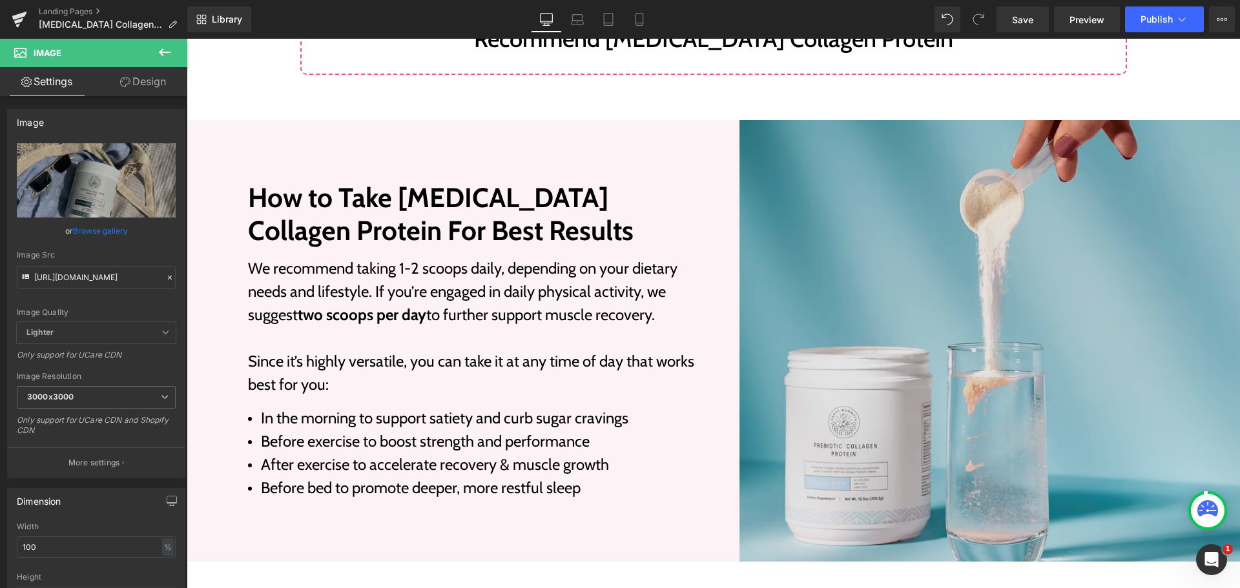
drag, startPoint x: 954, startPoint y: 282, endPoint x: 329, endPoint y: 288, distance: 624.7
click at [954, 282] on img at bounding box center [990, 341] width 501 height 442
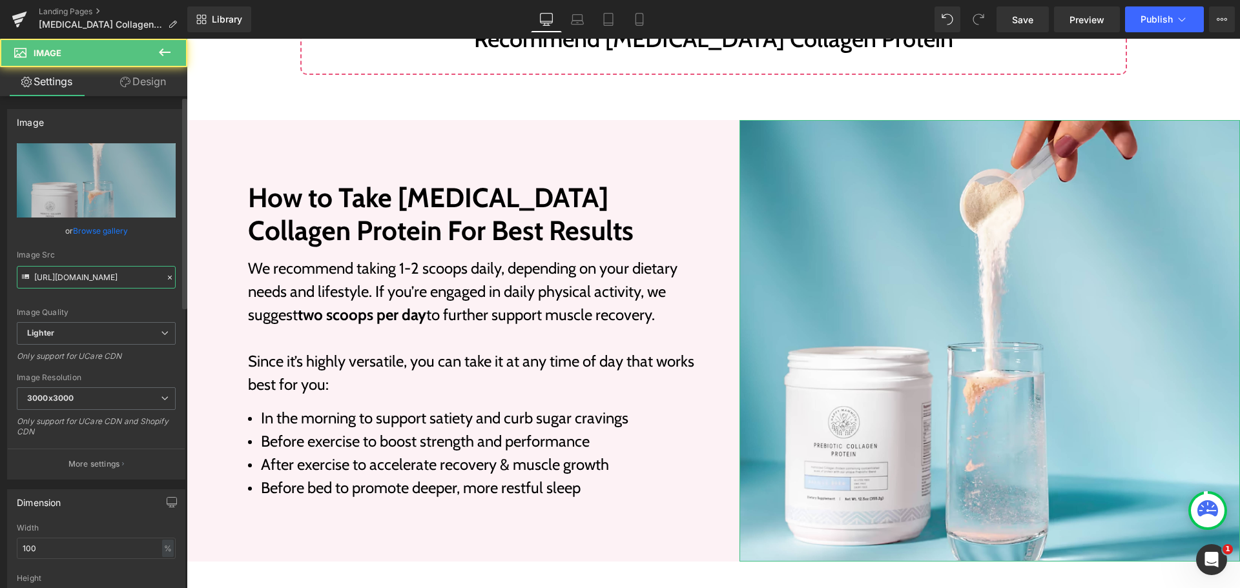
click at [77, 280] on input "https://ucarecdn.com/9c16f3fb-5737-45a4-83bc-07ab597f9ad1/-/format/auto/-/previ…" at bounding box center [96, 277] width 159 height 23
paste input "https://cdn.shopify.com/s/files/1/0245/5296/4170/files/image_4_4_3000x3000.png?…"
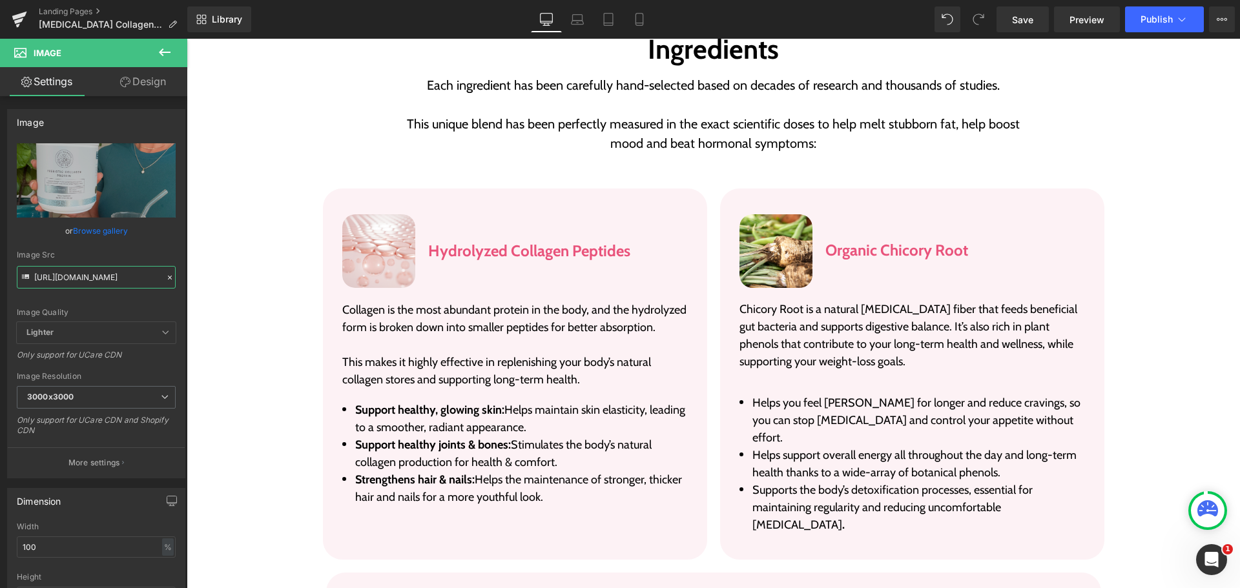
scroll to position [2132, 0]
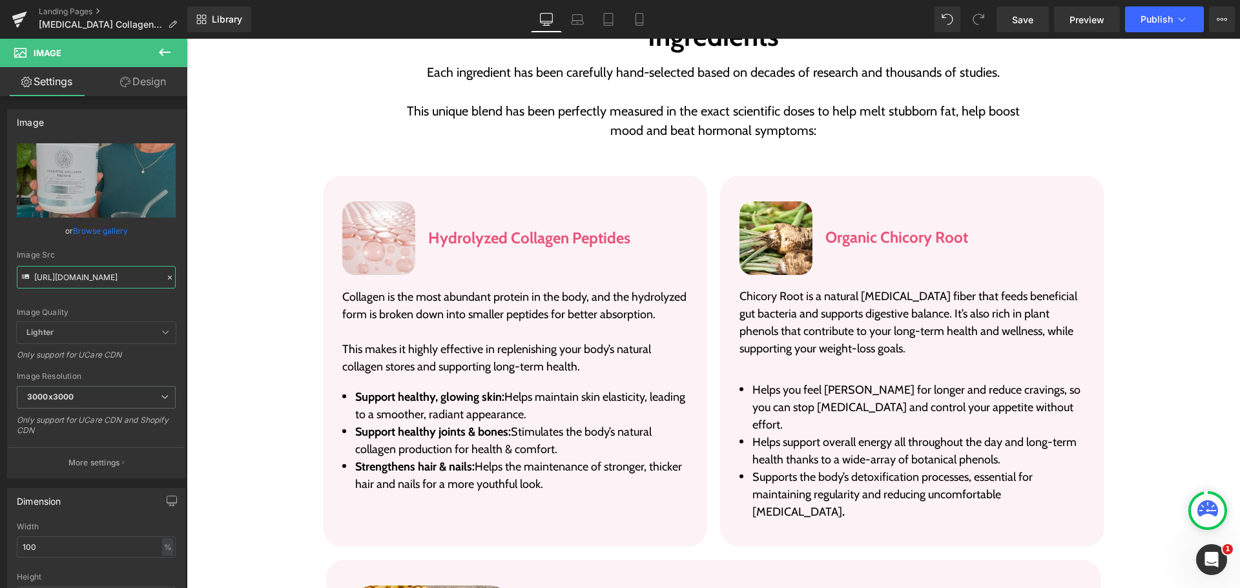
type input "https://cdn.shopify.com/s/files/1/0245/5296/4170/files/image_4_4_3000x3000.png?…"
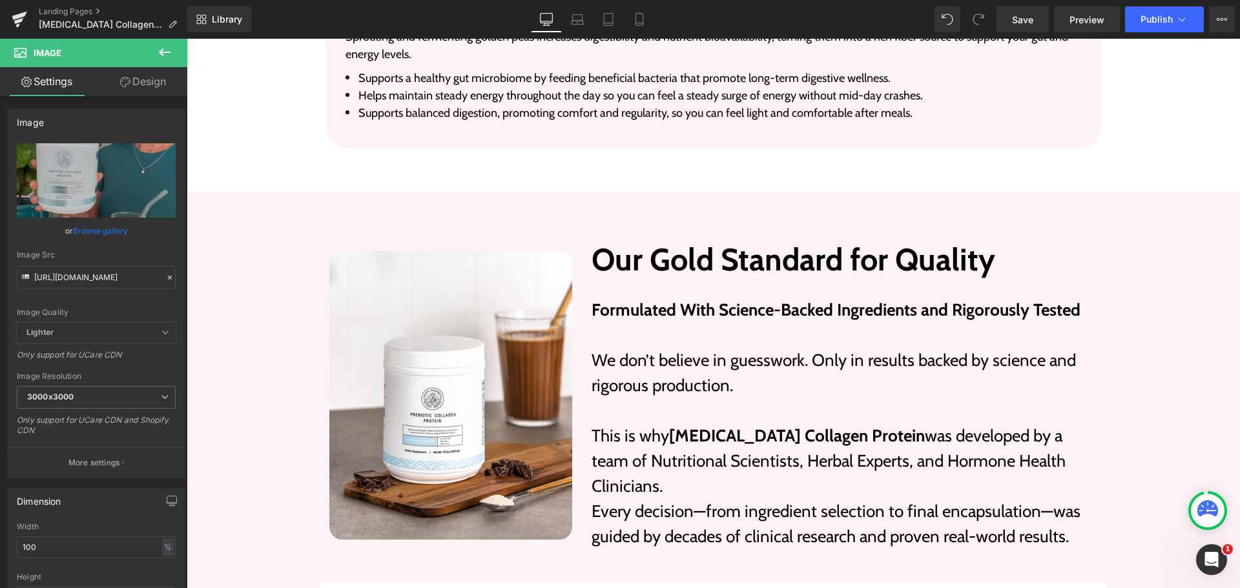
scroll to position [3036, 0]
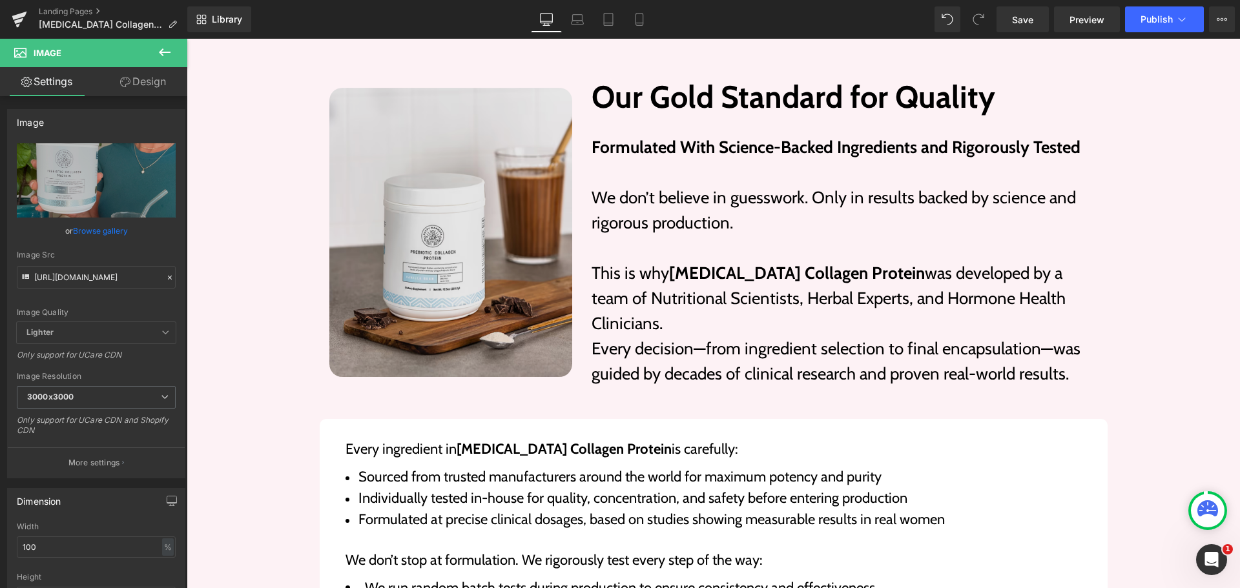
click at [477, 225] on img at bounding box center [451, 232] width 244 height 289
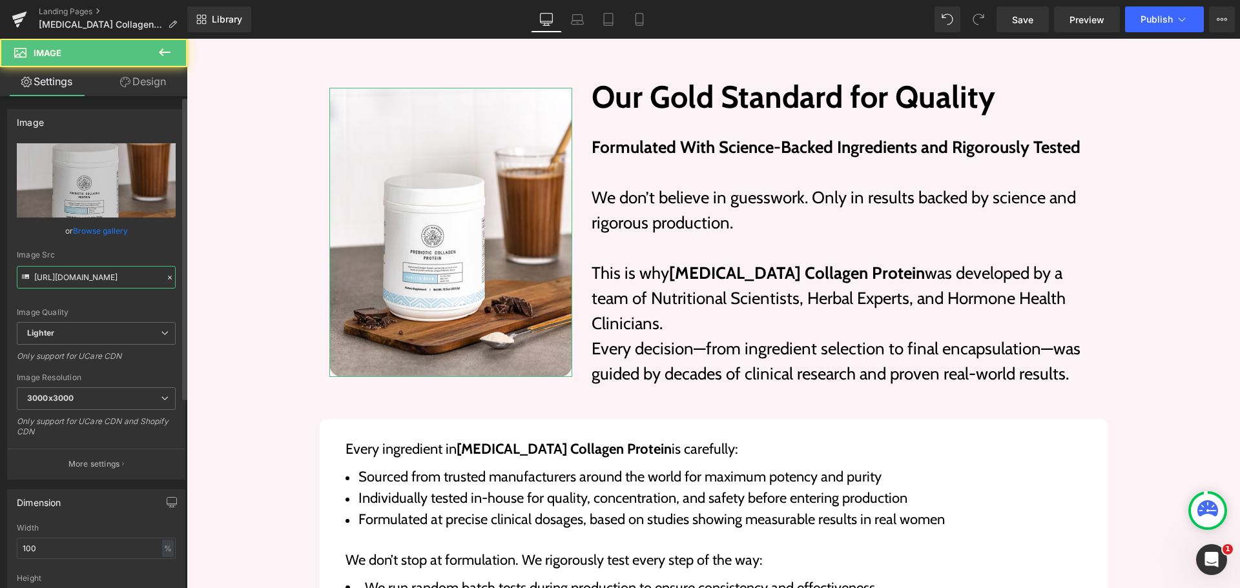
click at [72, 280] on input "https://ucarecdn.com/6f96392b-9635-4cd9-a7c6-97a0b61427d8/-/format/auto/-/previ…" at bounding box center [96, 277] width 159 height 23
paste input "https://cdn.shopify.com/s/files/1/0245/5296/4170/files/image_4_5_3000x3000.png?…"
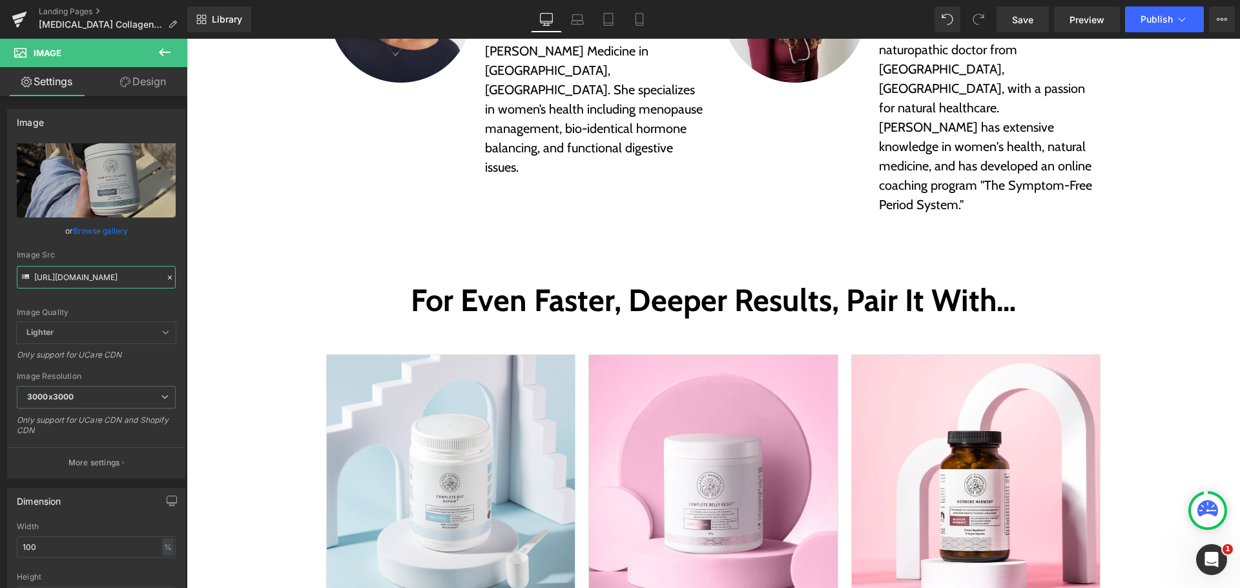
scroll to position [4586, 0]
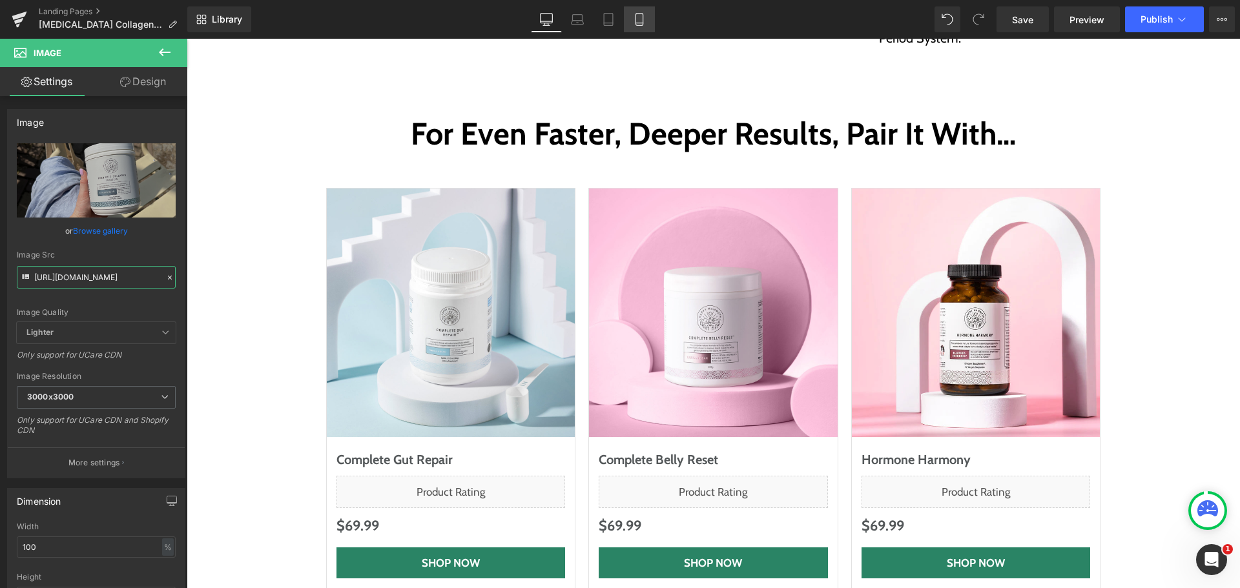
type input "https://cdn.shopify.com/s/files/1/0245/5296/4170/files/image_4_5_3000x3000.png?…"
click at [649, 23] on link "Mobile" at bounding box center [639, 19] width 31 height 26
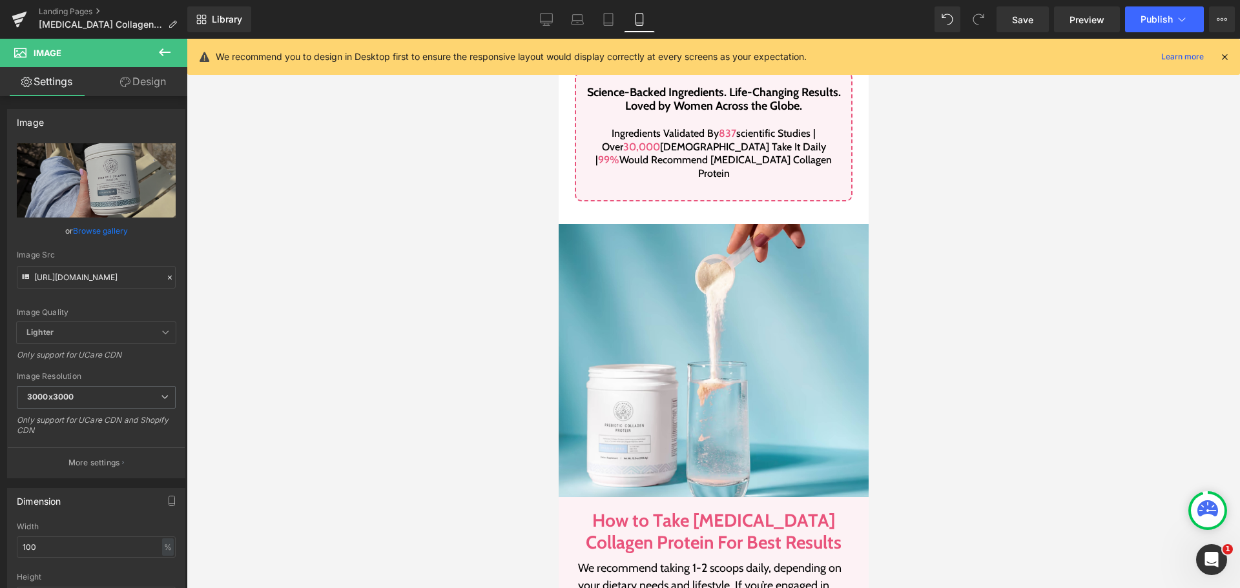
scroll to position [1929, 0]
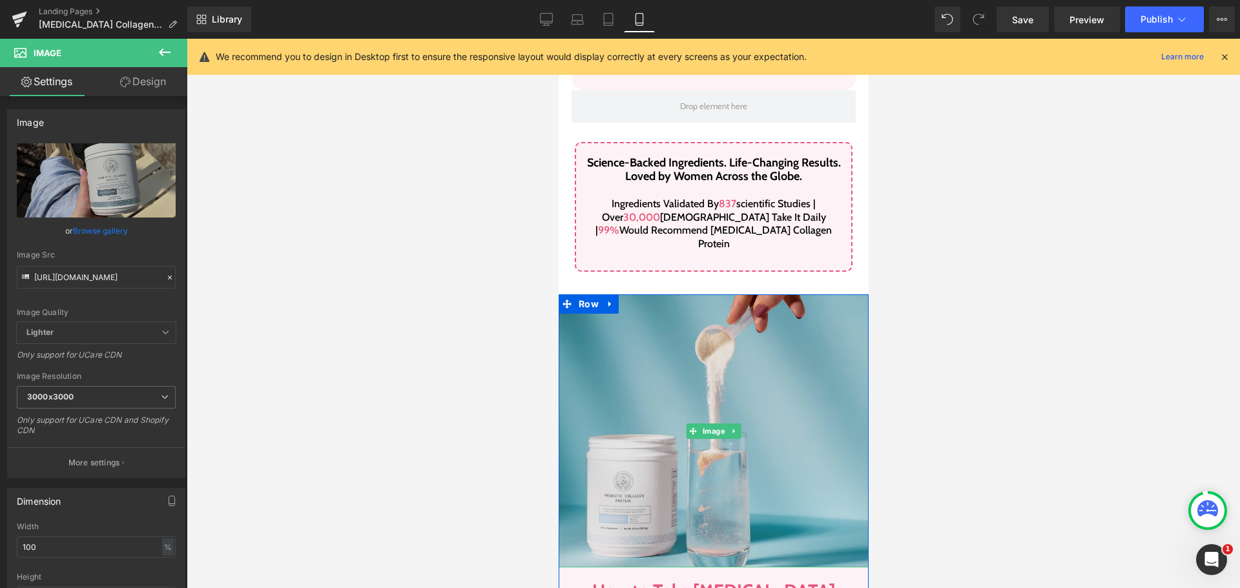
click at [667, 331] on img at bounding box center [713, 431] width 310 height 273
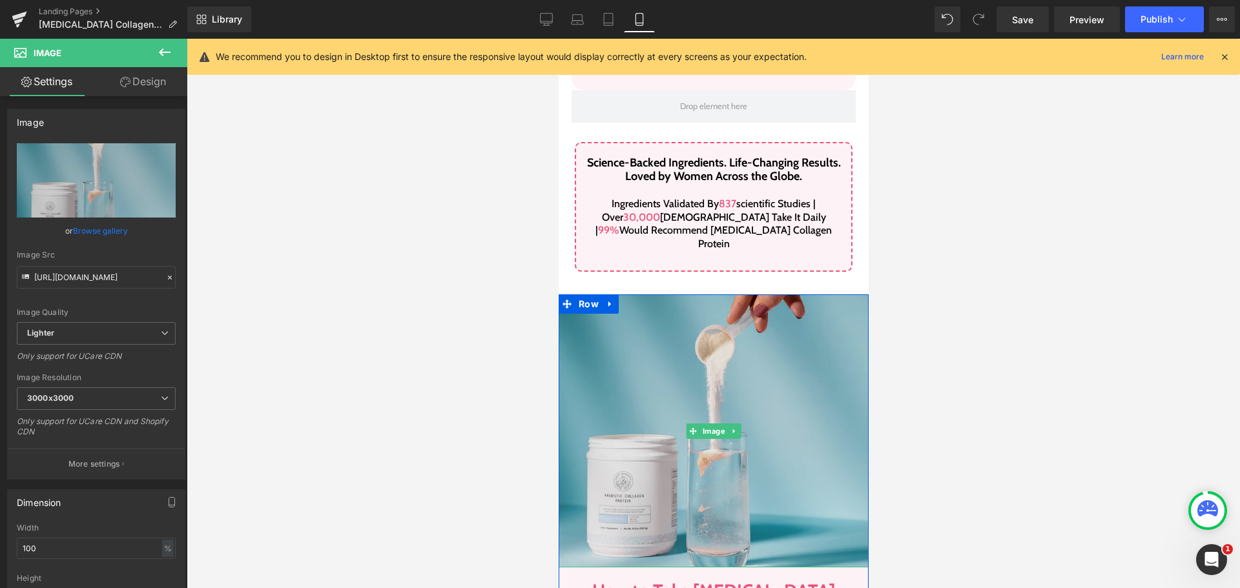
click at [739, 360] on img at bounding box center [713, 431] width 310 height 273
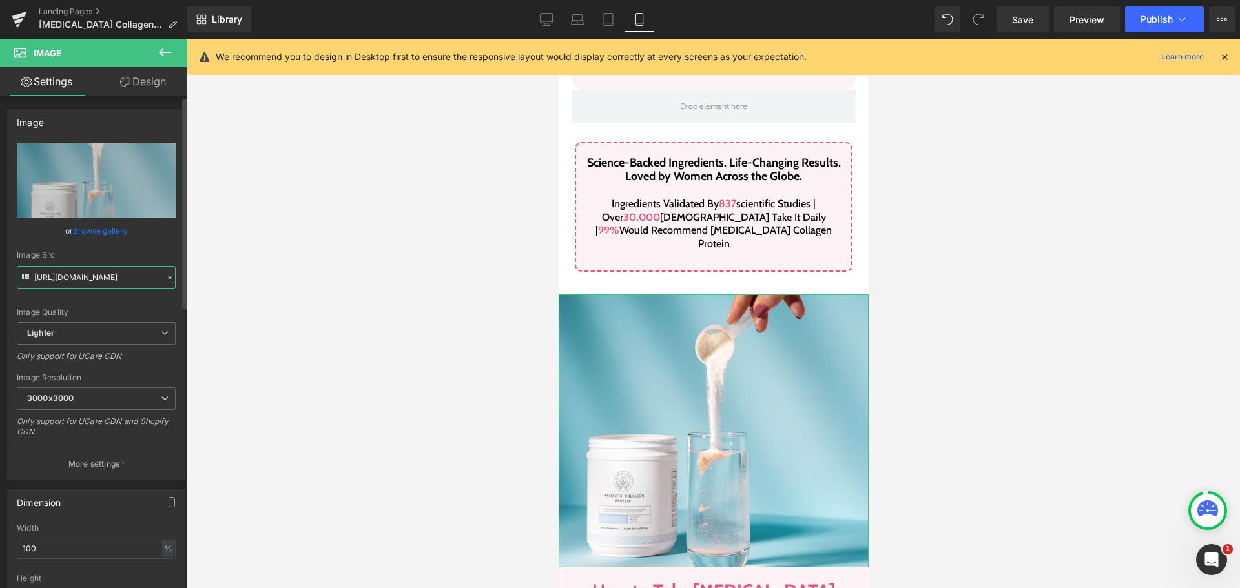
click at [86, 279] on input "https://ucarecdn.com/9c16f3fb-5737-45a4-83bc-07ab597f9ad1/-/format/auto/-/previ…" at bounding box center [96, 277] width 159 height 23
paste input "https://cdn.shopify.com/s/files/1/0245/5296/4170/files/image_4_4_3000x3000.png?…"
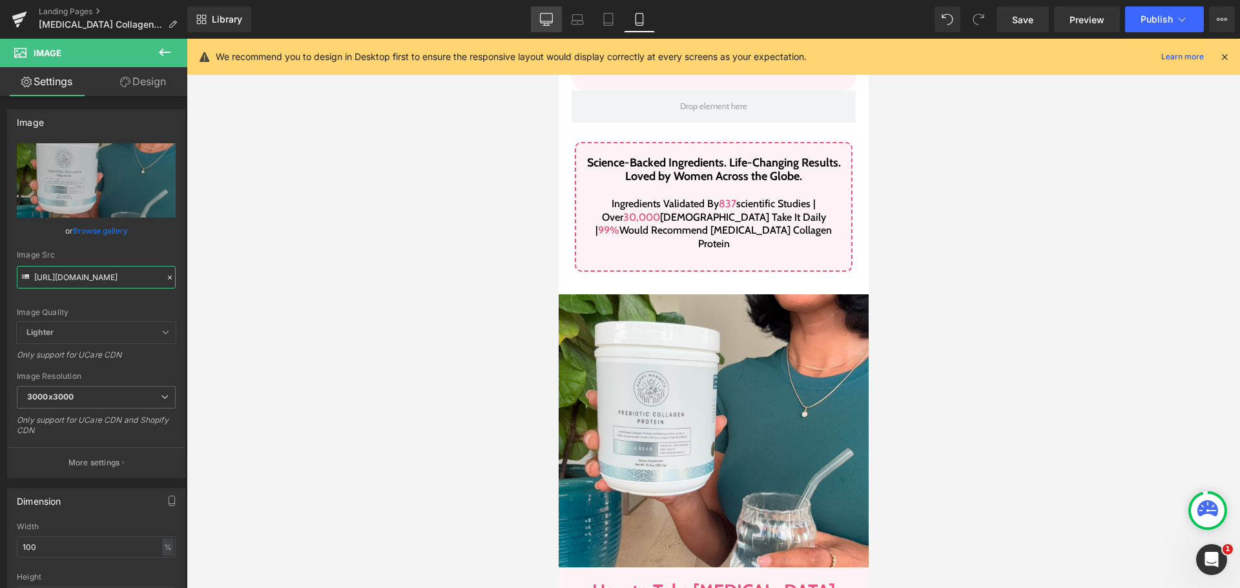
type input "https://cdn.shopify.com/s/files/1/0245/5296/4170/files/image_4_4_3000x3000.png?…"
click at [546, 16] on icon at bounding box center [546, 19] width 13 height 13
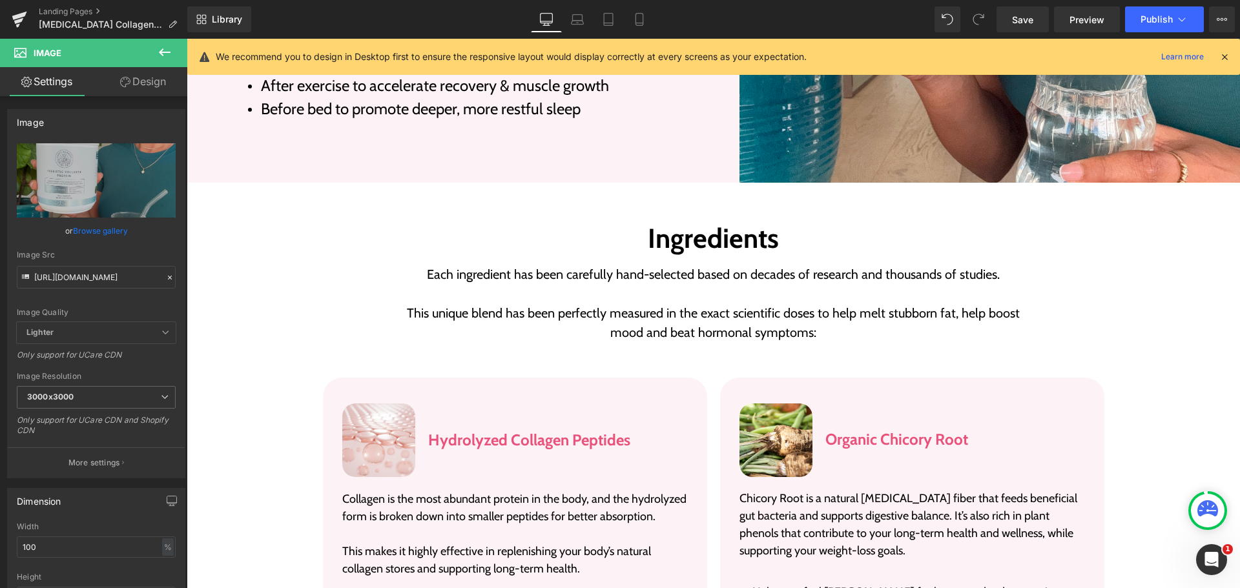
scroll to position [0, 0]
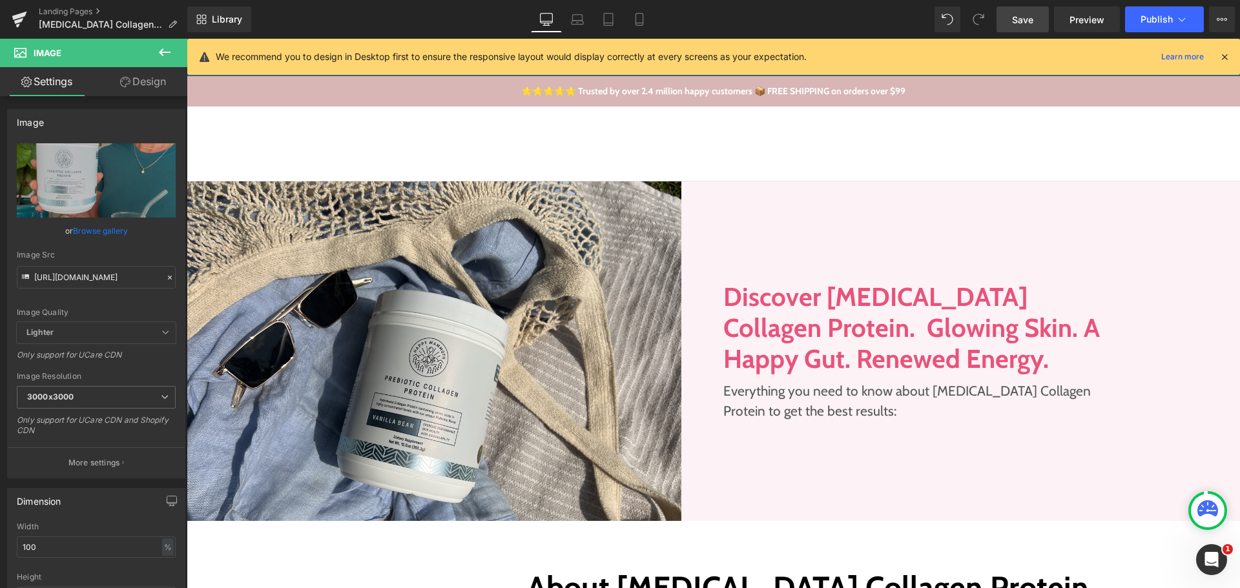
click at [1012, 16] on link "Save" at bounding box center [1023, 19] width 52 height 26
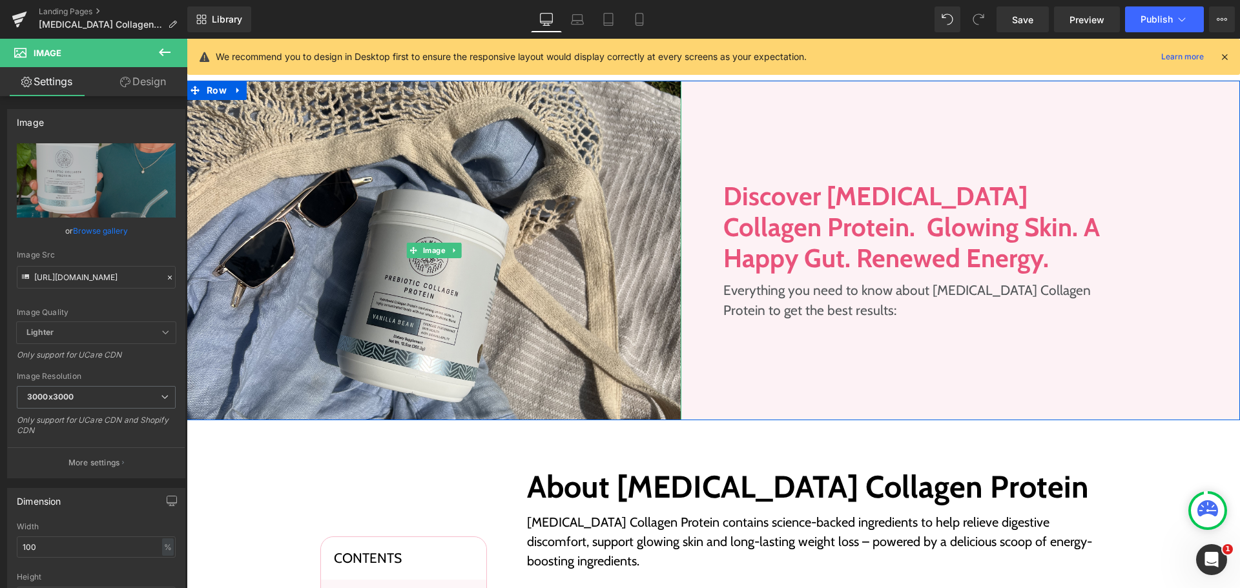
scroll to position [323, 0]
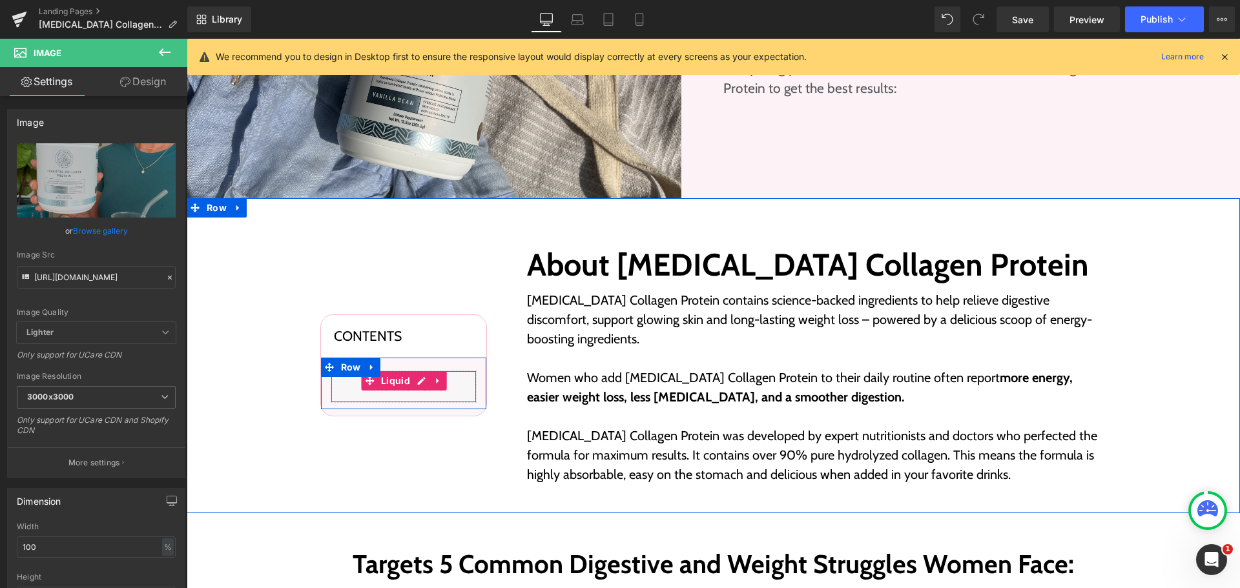
click at [414, 377] on div "Liquid" at bounding box center [404, 387] width 146 height 32
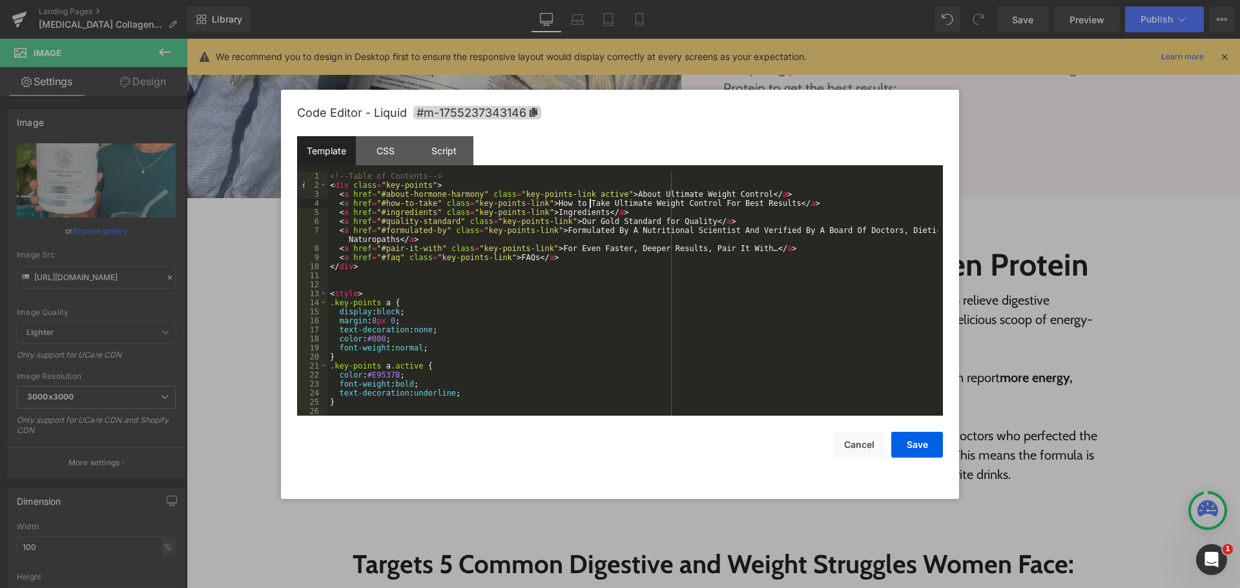
click at [589, 201] on div "<!-- Table of Contents --> < div class = "key-points" > < a href = "#about-horm…" at bounding box center [633, 303] width 610 height 262
click at [689, 205] on div "<!-- Table of Contents --> < div class = "key-points" > < a href = "#about-horm…" at bounding box center [633, 303] width 610 height 262
click at [919, 447] on button "Save" at bounding box center [917, 445] width 52 height 26
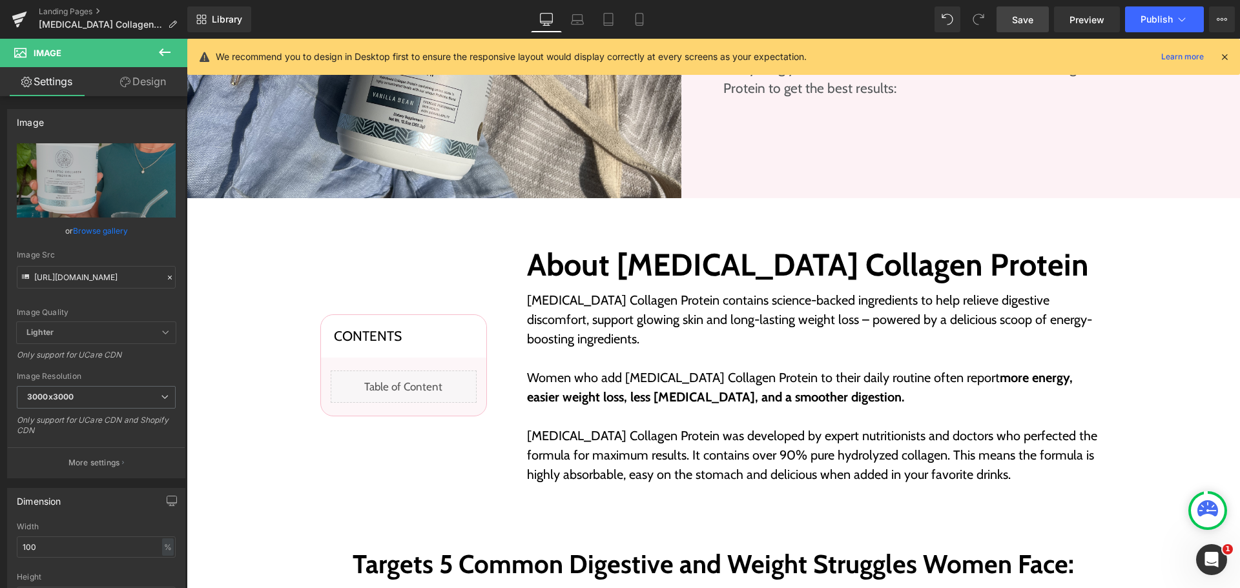
click at [1023, 30] on link "Save" at bounding box center [1023, 19] width 52 height 26
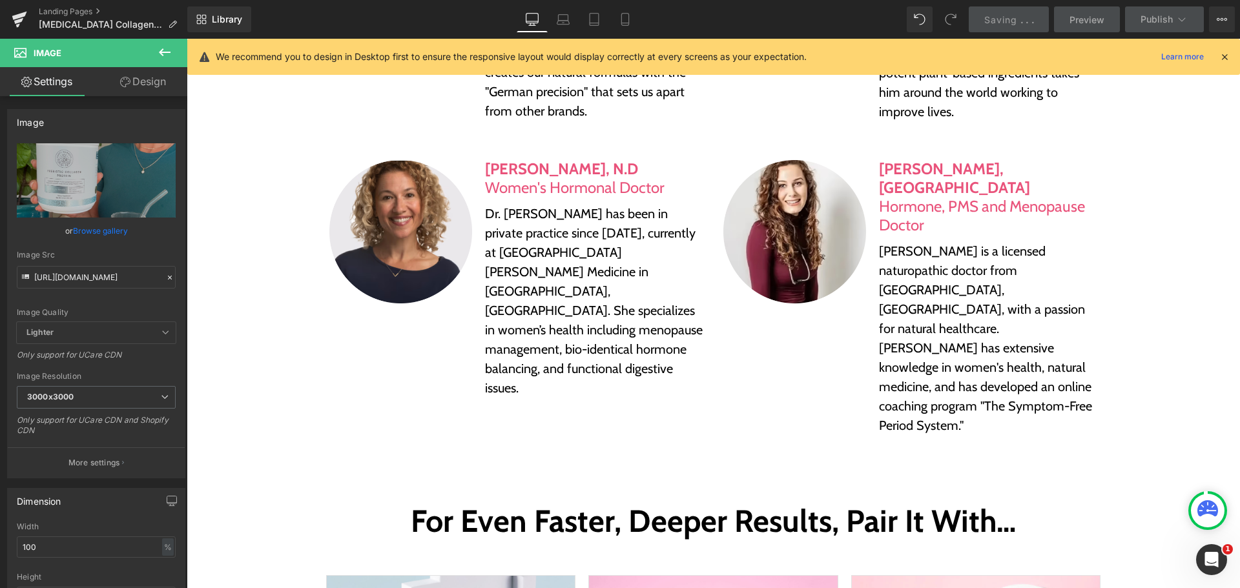
scroll to position [4651, 0]
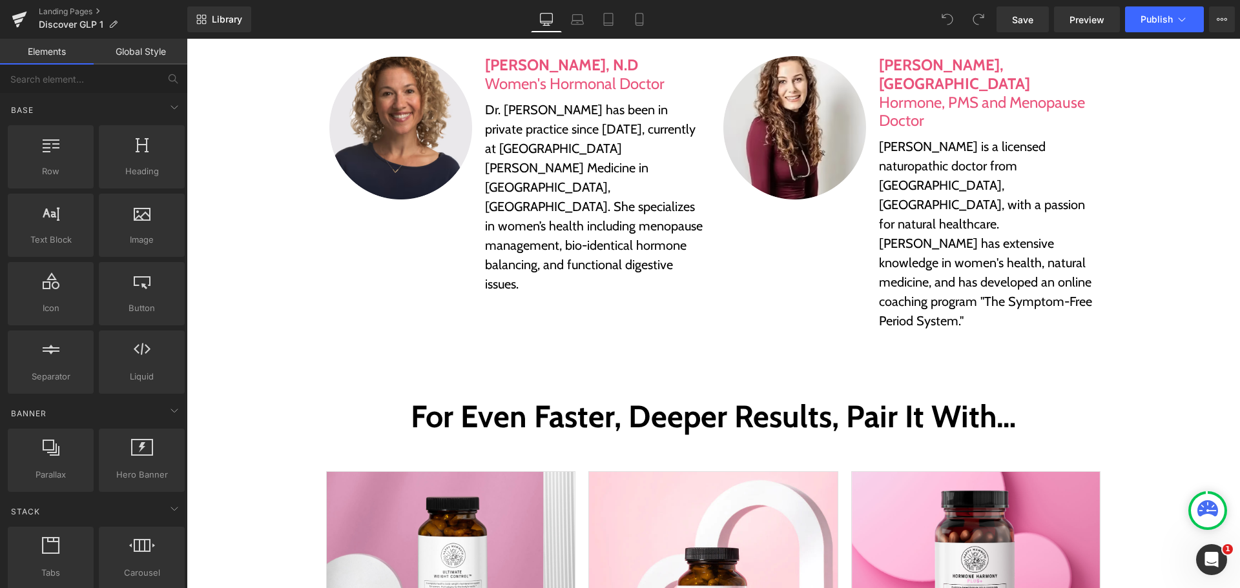
scroll to position [4328, 0]
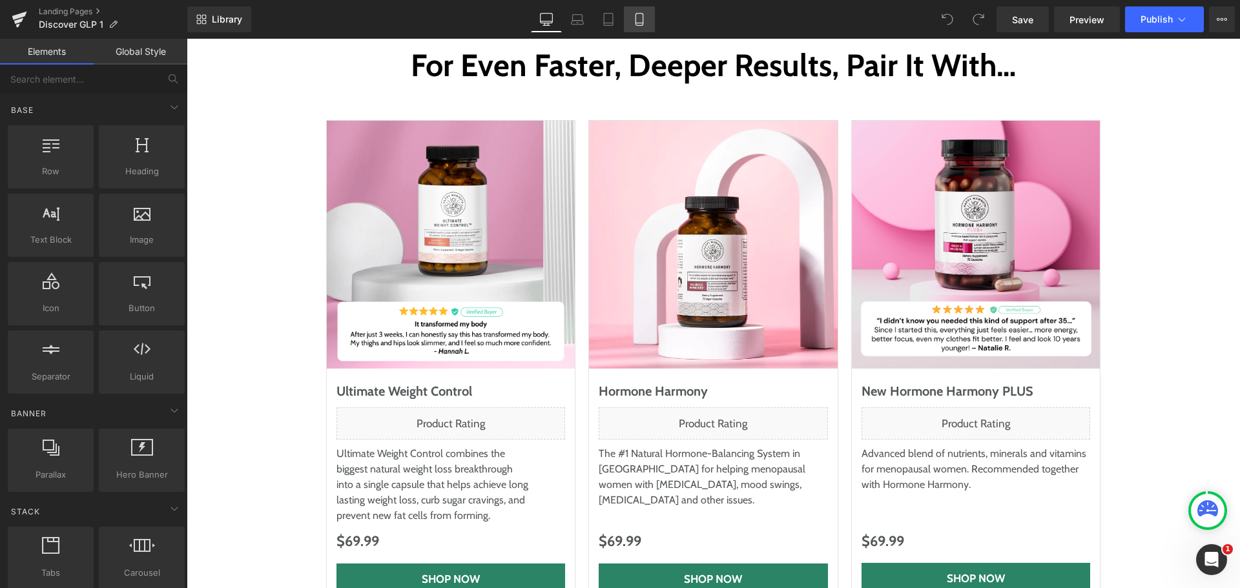
click at [647, 23] on link "Mobile" at bounding box center [639, 19] width 31 height 26
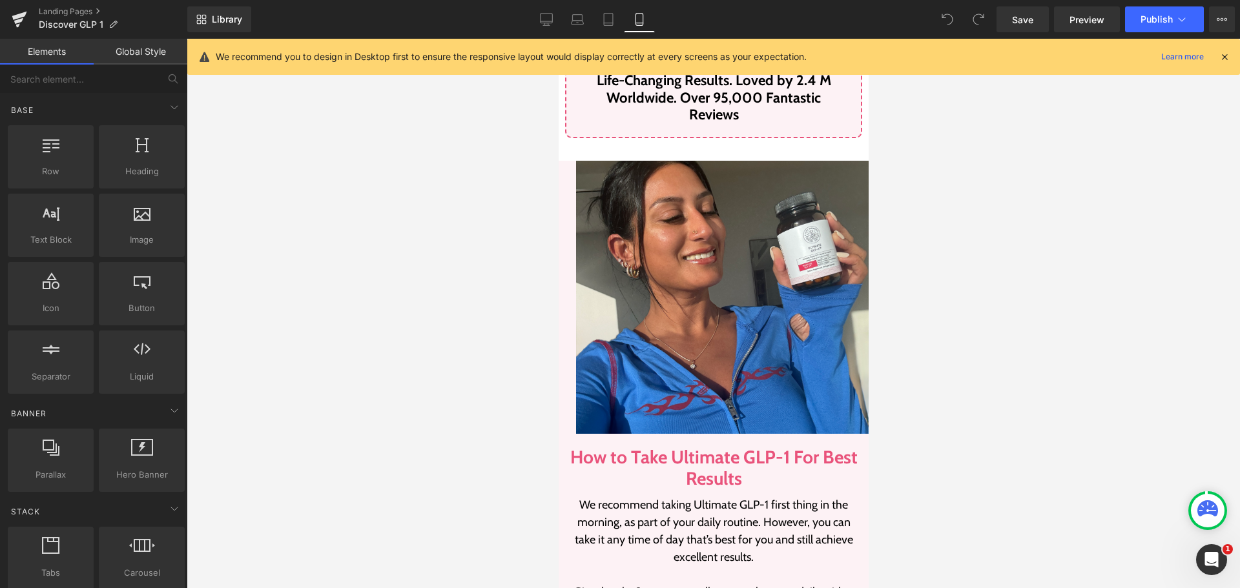
scroll to position [2390, 0]
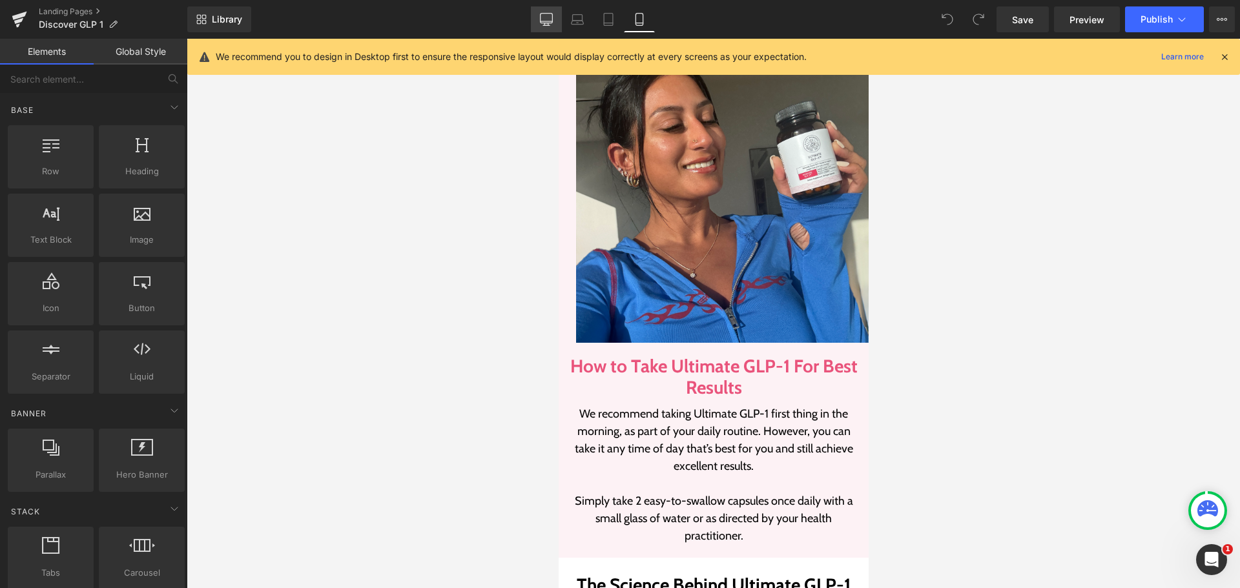
click at [543, 21] on icon at bounding box center [547, 21] width 12 height 0
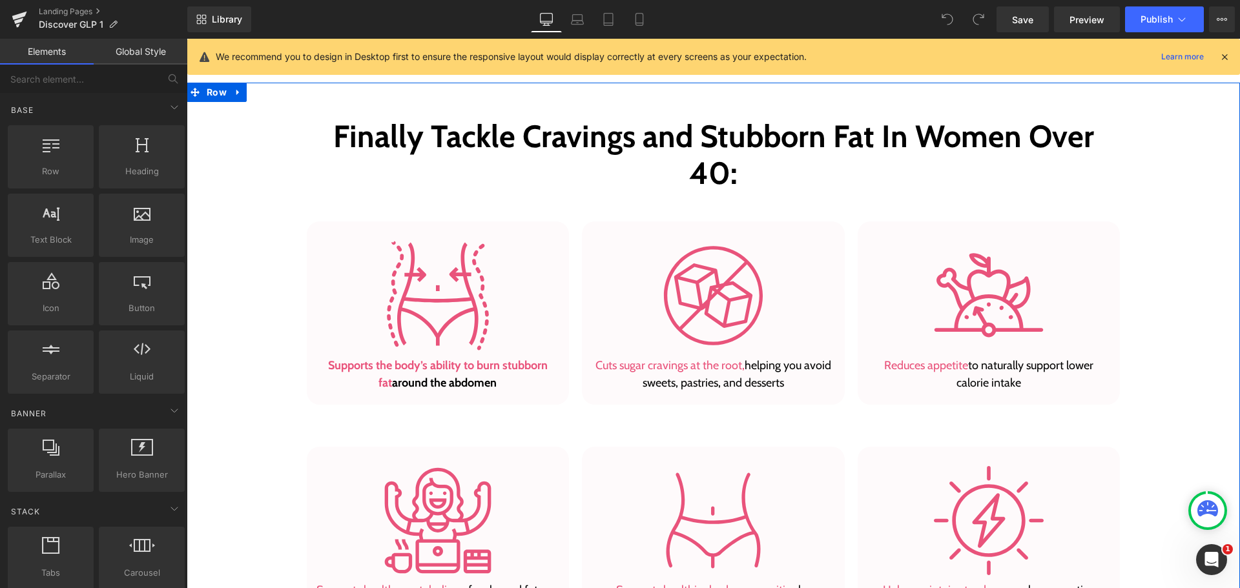
scroll to position [903, 0]
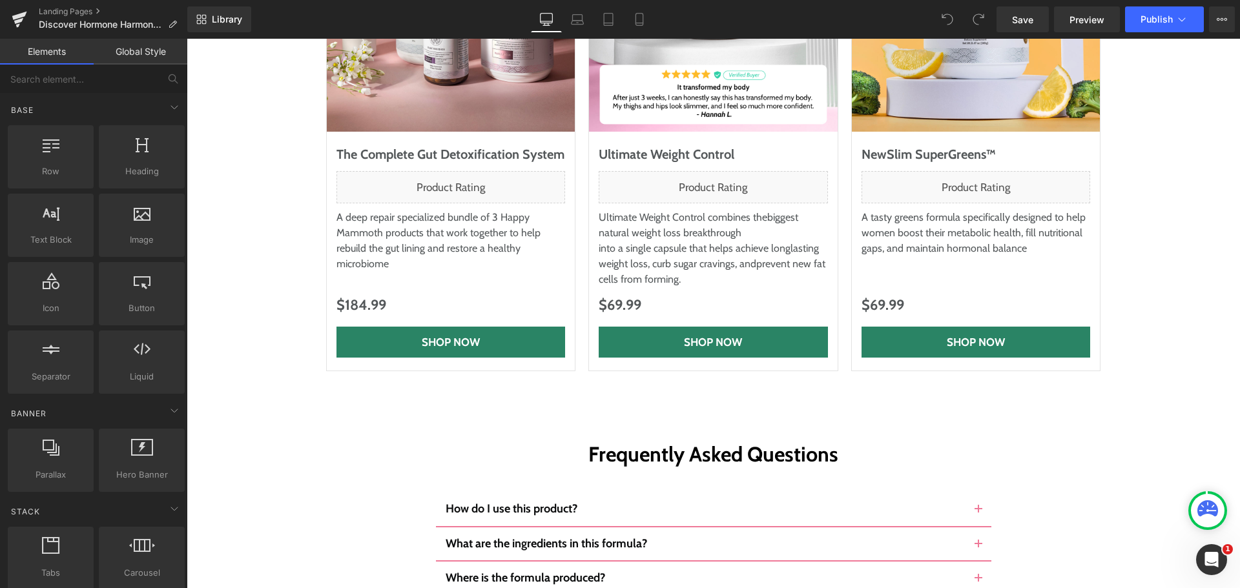
scroll to position [6137, 0]
